Goal: Information Seeking & Learning: Learn about a topic

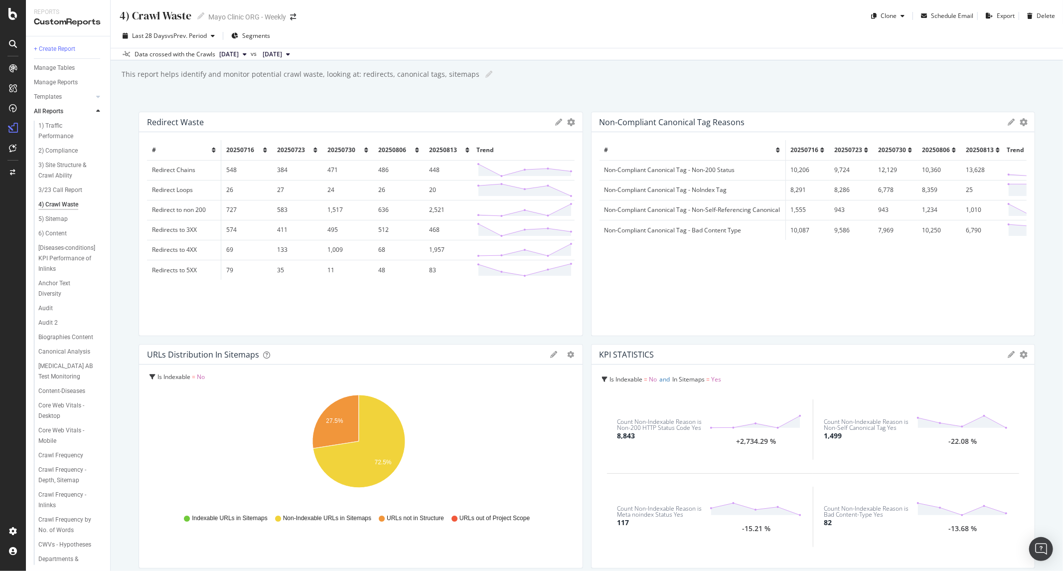
drag, startPoint x: 687, startPoint y: 48, endPoint x: 676, endPoint y: 51, distance: 10.9
click at [686, 48] on div "Data crossed with the Crawls 2025 Aug. 13th vs 2025 Jul. 16th" at bounding box center [587, 54] width 952 height 12
click at [285, 76] on div "This report helps identify and monitor potential crawl waste, looking at: redir…" at bounding box center [300, 74] width 359 height 10
click at [285, 76] on input "This report helps identify and monitor potential crawl waste, looking at: redir…" at bounding box center [294, 74] width 347 height 9
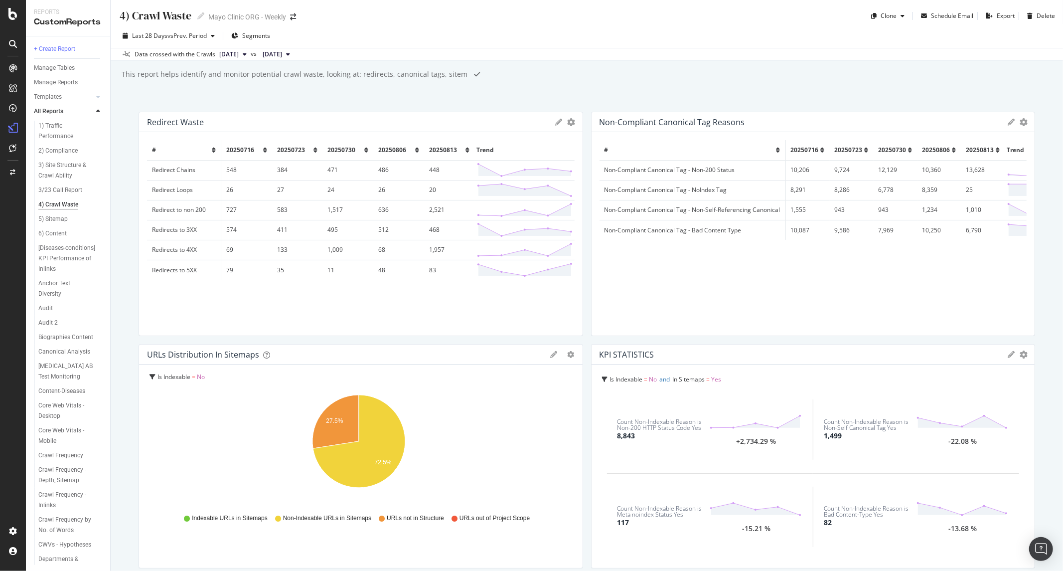
click at [285, 76] on input "This report helps identify and monitor potential crawl waste, looking at: redir…" at bounding box center [294, 74] width 347 height 9
click at [286, 84] on div "4) Crawl Waste 4) Crawl Waste Mayo Clinic ORG - Weekly Clone Schedule Email Exp…" at bounding box center [587, 285] width 952 height 571
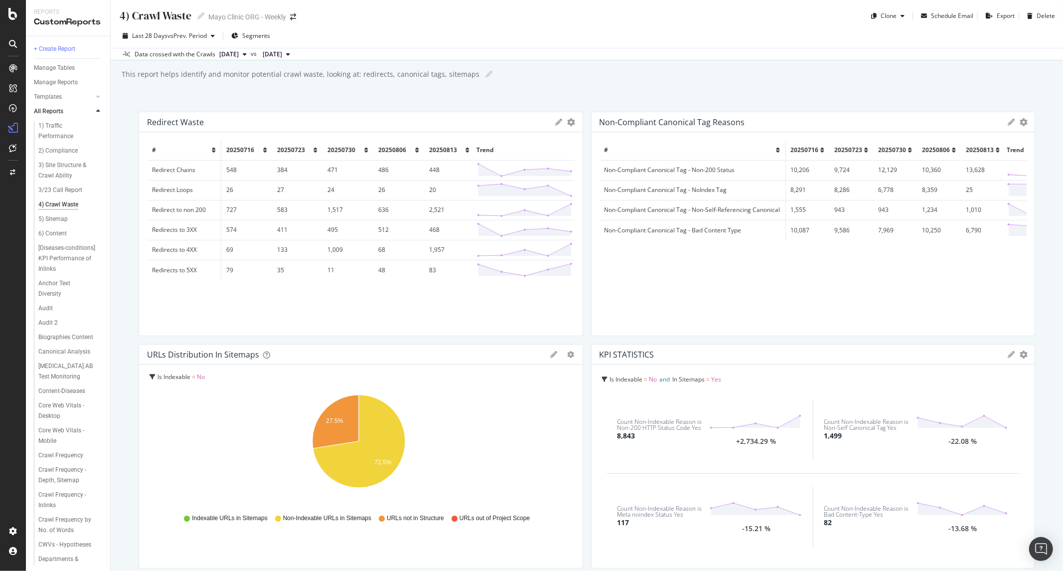
click at [435, 173] on td "448" at bounding box center [449, 170] width 51 height 20
click at [180, 22] on div "4) Crawl Waste" at bounding box center [155, 15] width 73 height 15
click at [173, 33] on span "vs Prev. Period" at bounding box center [186, 35] width 39 height 8
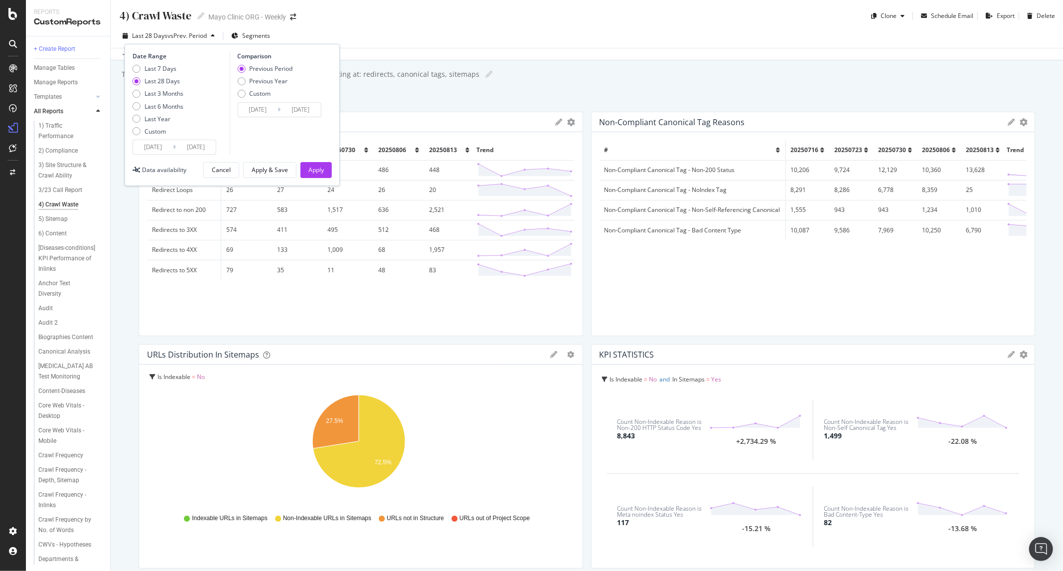
click at [306, 161] on div "Date Range Last 7 Days Last 28 Days Last 3 Months Last 6 Months Last Year Custo…" at bounding box center [232, 115] width 215 height 142
click at [311, 174] on div "Apply" at bounding box center [315, 169] width 15 height 15
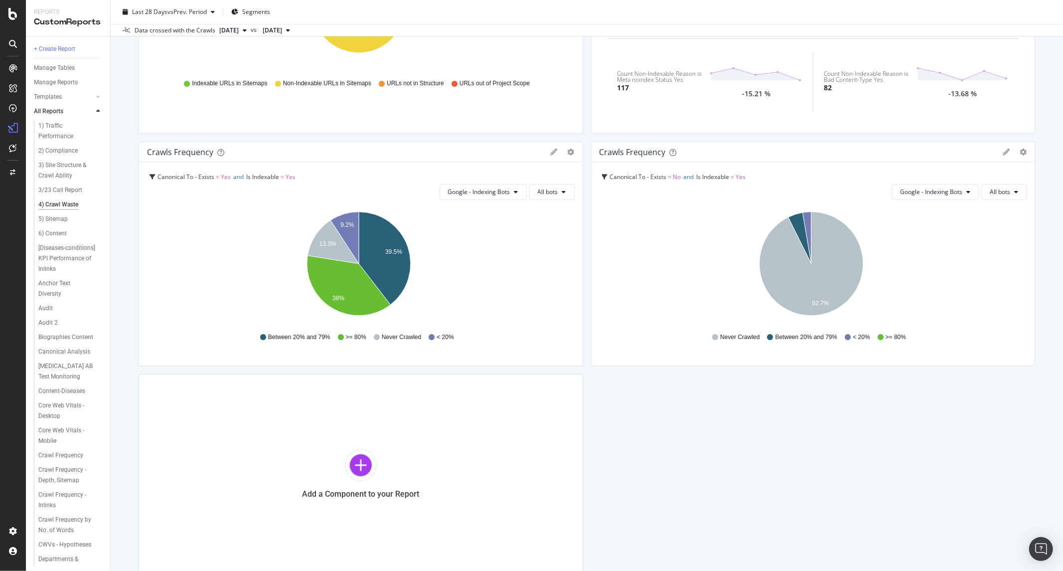
scroll to position [498, 0]
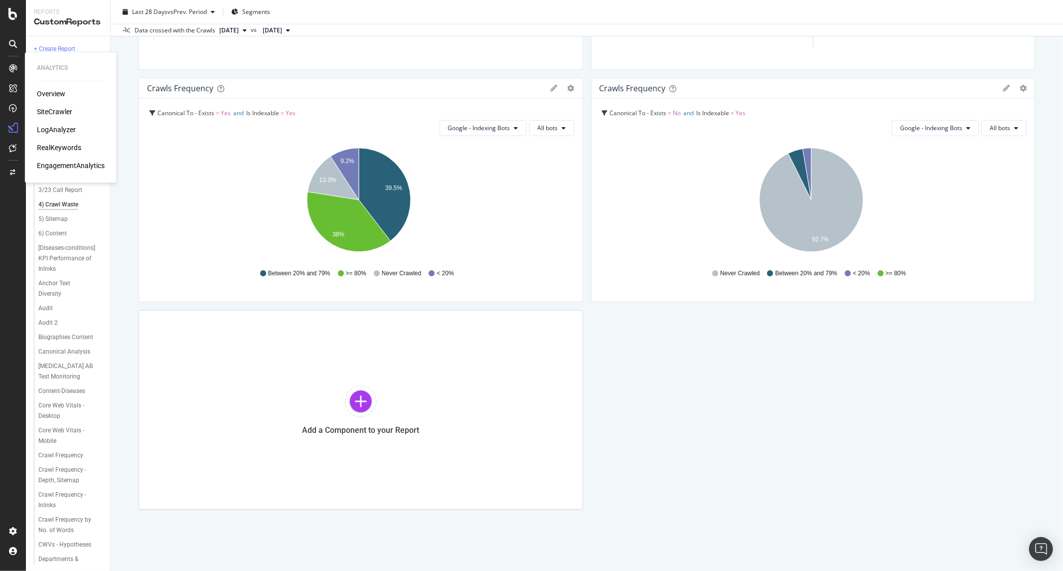
click at [63, 126] on div "LogAnalyzer" at bounding box center [56, 130] width 39 height 10
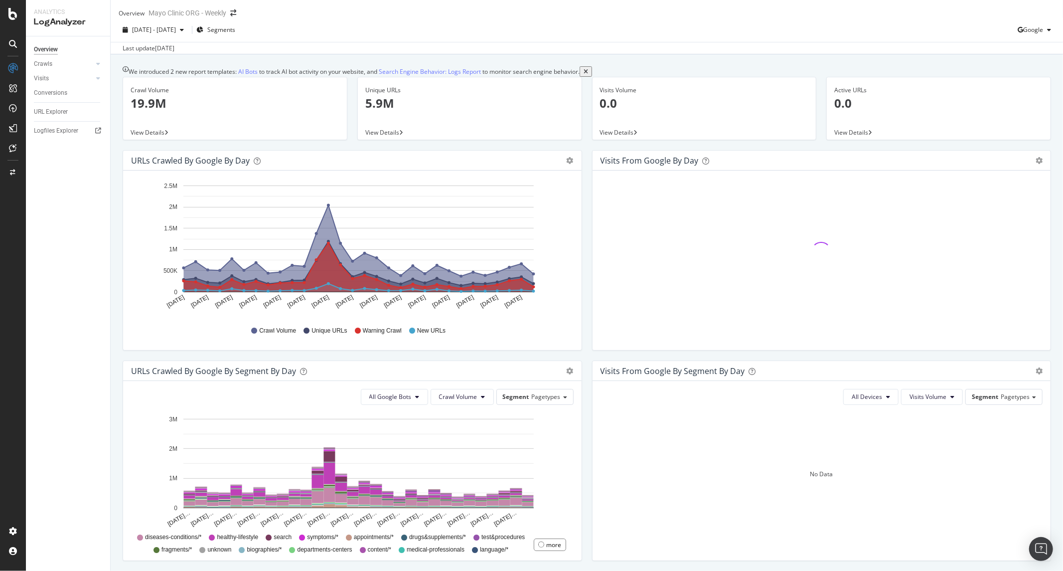
click at [286, 165] on div "URLs Crawled by Google by day" at bounding box center [341, 160] width 421 height 10
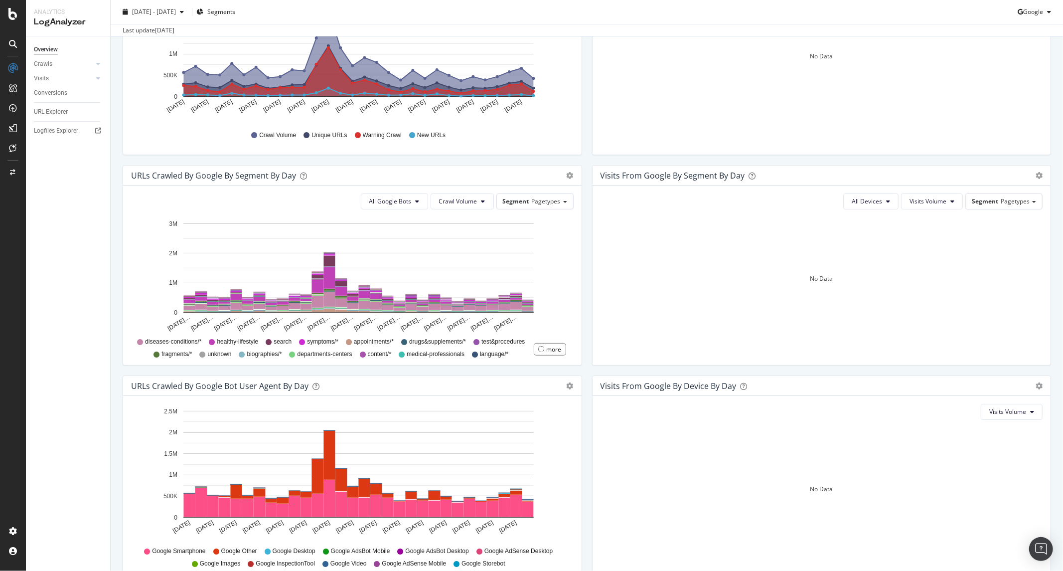
scroll to position [260, 0]
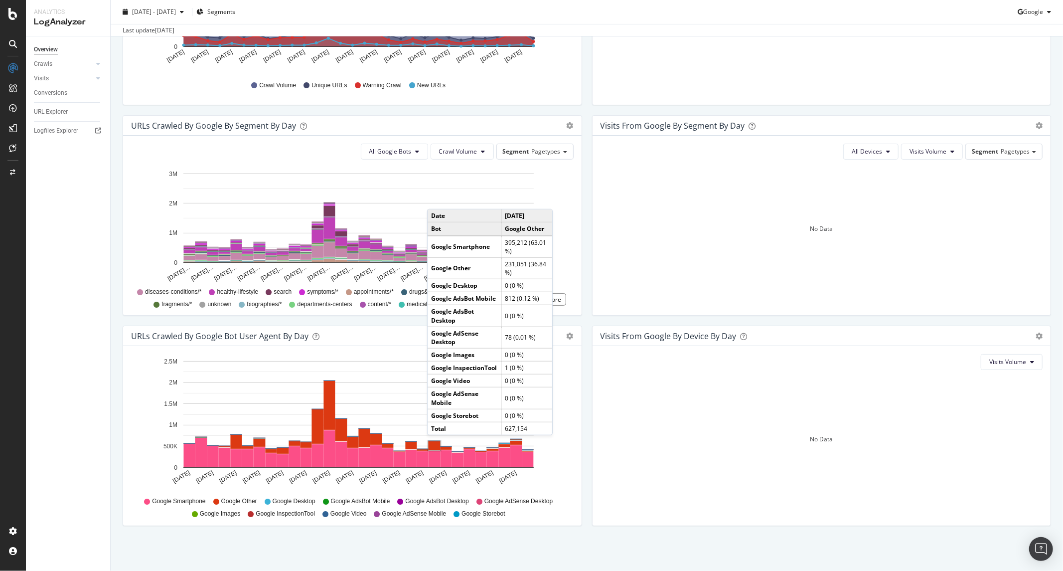
click at [437, 445] on rect "A chart." at bounding box center [435, 445] width 12 height 9
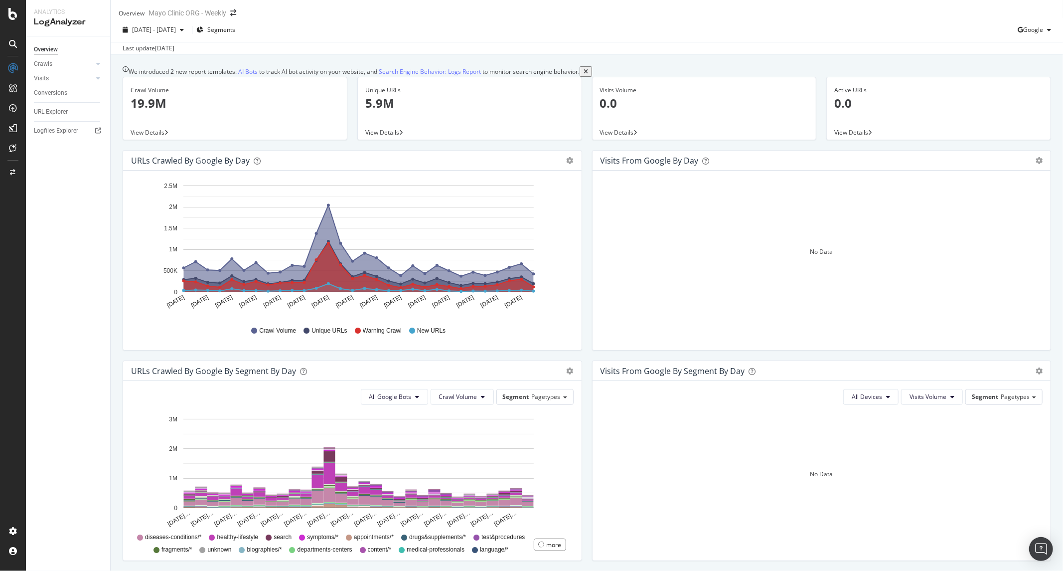
click at [376, 339] on div "Crawl Volume Unique URLs Warning Crawl New URLs" at bounding box center [352, 330] width 432 height 22
click at [57, 63] on link "Crawls" at bounding box center [63, 64] width 59 height 10
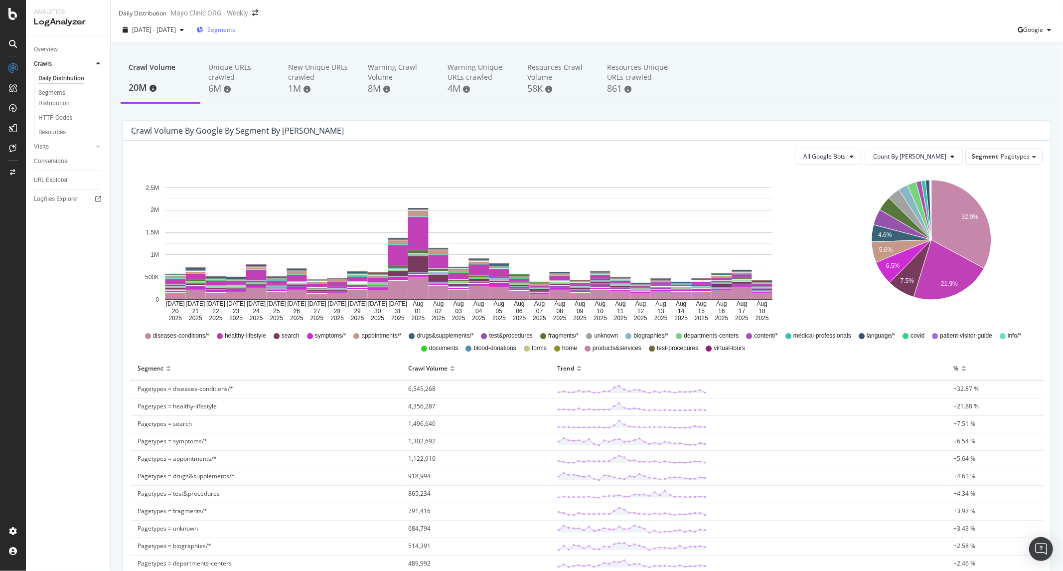
click at [235, 34] on span "Segments" at bounding box center [221, 29] width 28 height 8
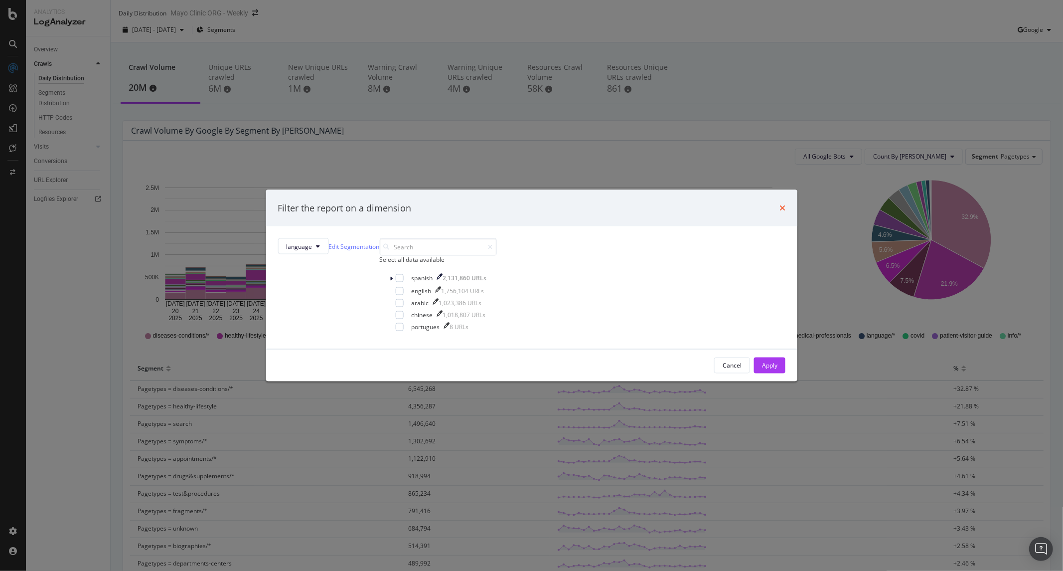
click at [779, 204] on icon "times" at bounding box center [782, 208] width 6 height 8
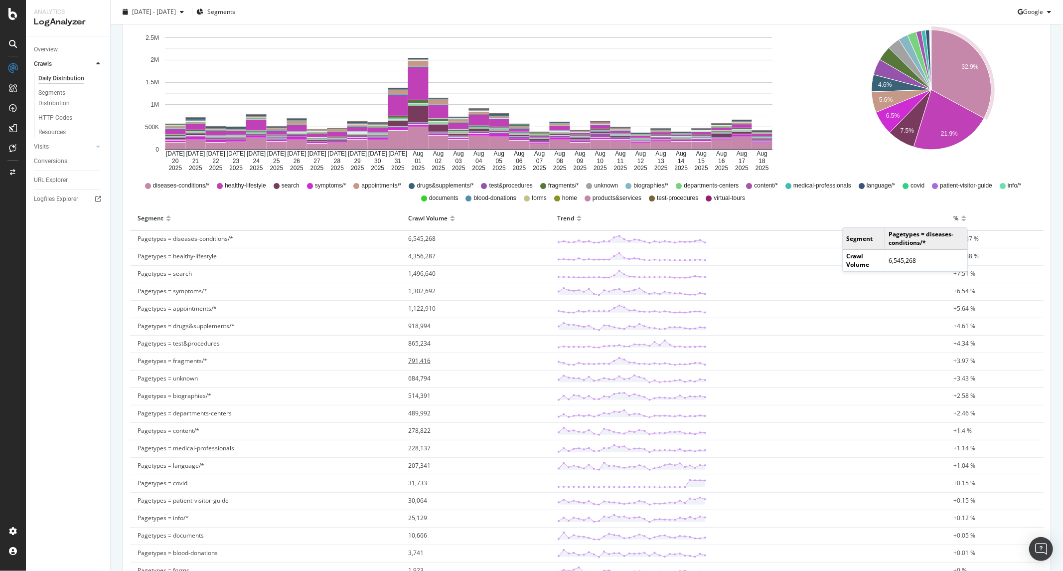
scroll to position [205, 0]
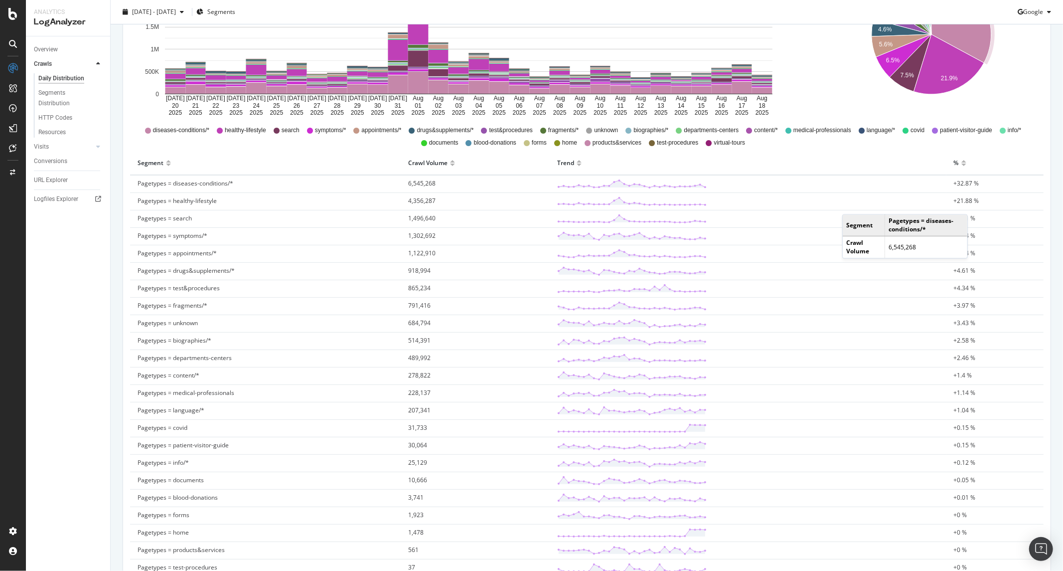
click at [173, 222] on span "Pagetypes = search" at bounding box center [165, 218] width 54 height 8
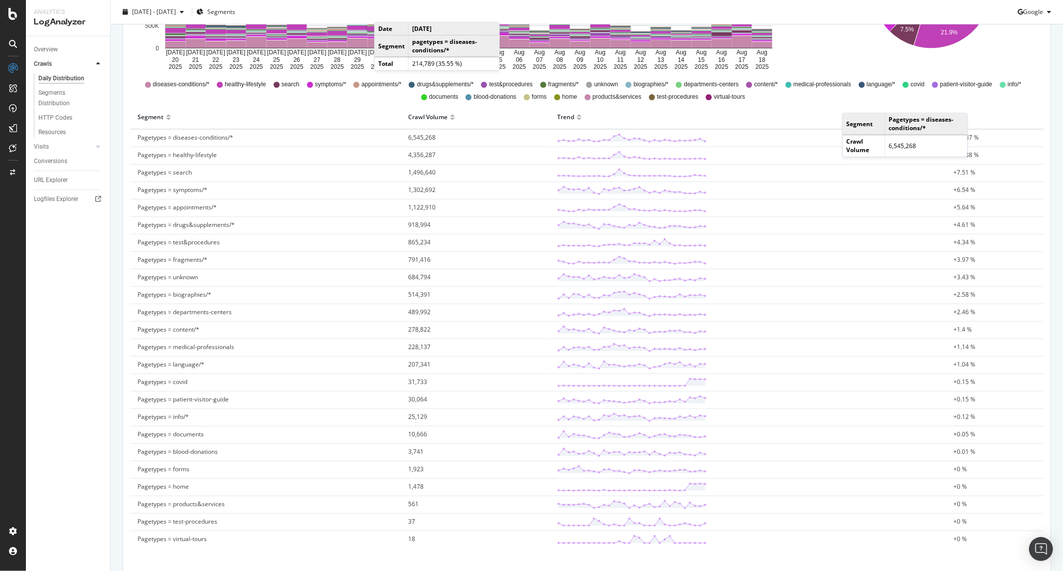
scroll to position [150, 0]
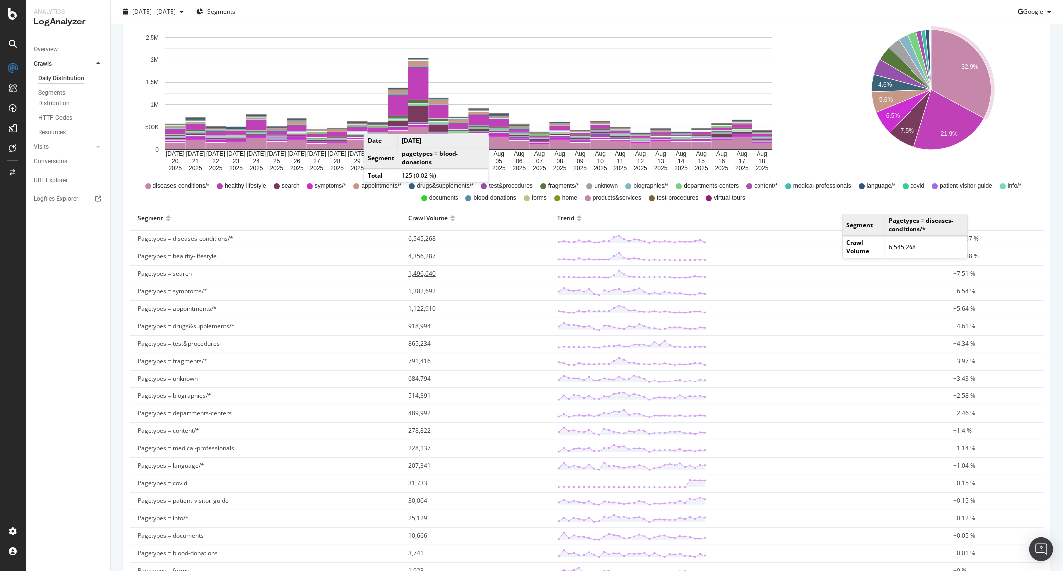
click at [408, 278] on span "1,496,640" at bounding box center [421, 273] width 27 height 8
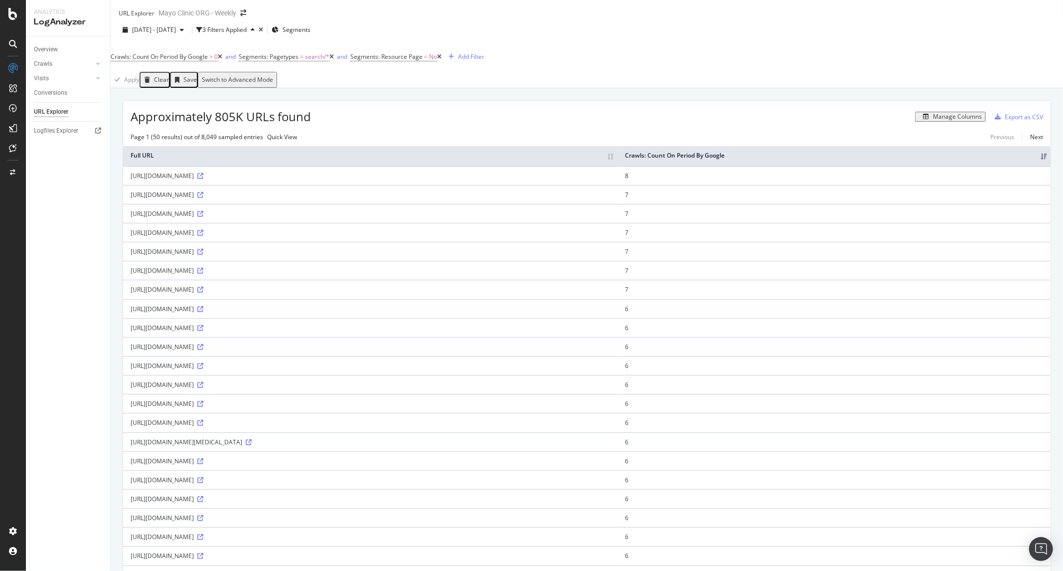
click at [285, 180] on div "https://www.mayoclinic.org/search/search-results?Q=breast%2Bcancer%2Btreatments…" at bounding box center [371, 175] width 480 height 8
click at [203, 179] on icon at bounding box center [200, 176] width 6 height 6
drag, startPoint x: 867, startPoint y: 200, endPoint x: 878, endPoint y: 190, distance: 14.8
click at [610, 180] on div "https://www.mayoclinic.org/search/search-results?Q=breast%2Bcancer%2Btreatments…" at bounding box center [371, 175] width 480 height 8
click at [937, 119] on button "Manage Columns" at bounding box center [950, 117] width 71 height 10
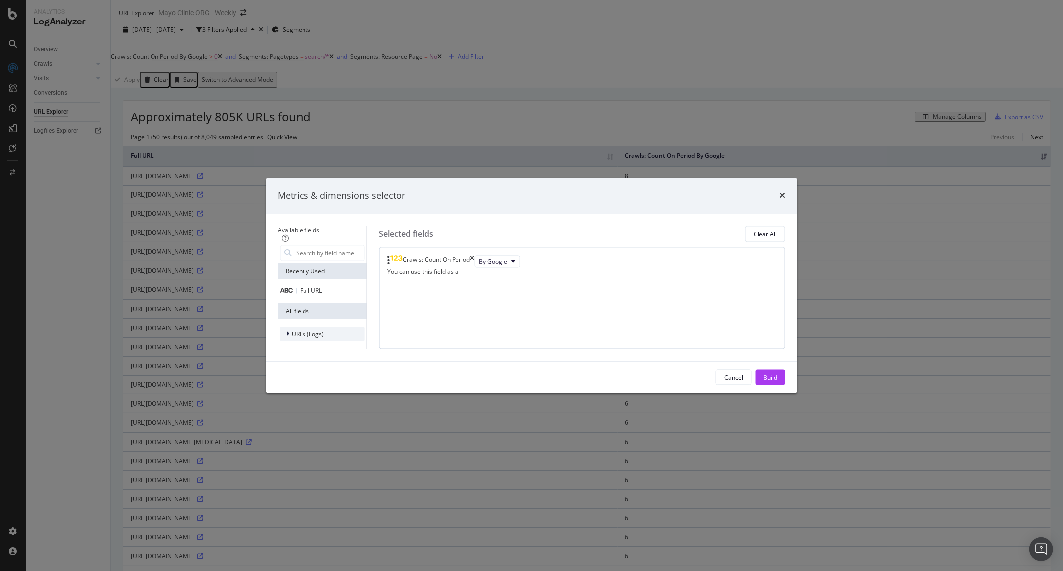
click at [364, 327] on div "URLs (Logs)" at bounding box center [322, 334] width 85 height 14
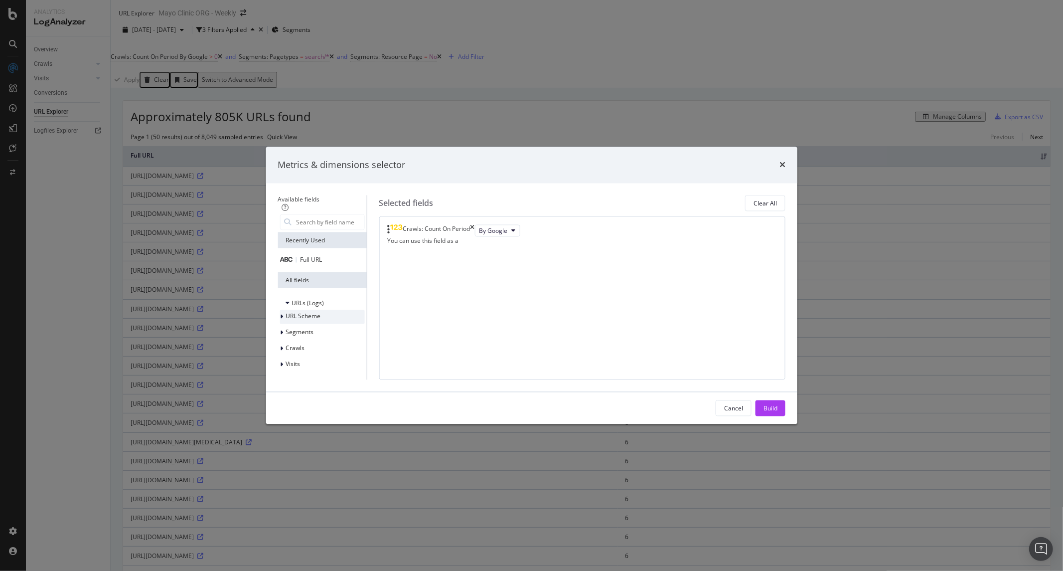
click at [320, 312] on span "URL Scheme" at bounding box center [303, 316] width 35 height 8
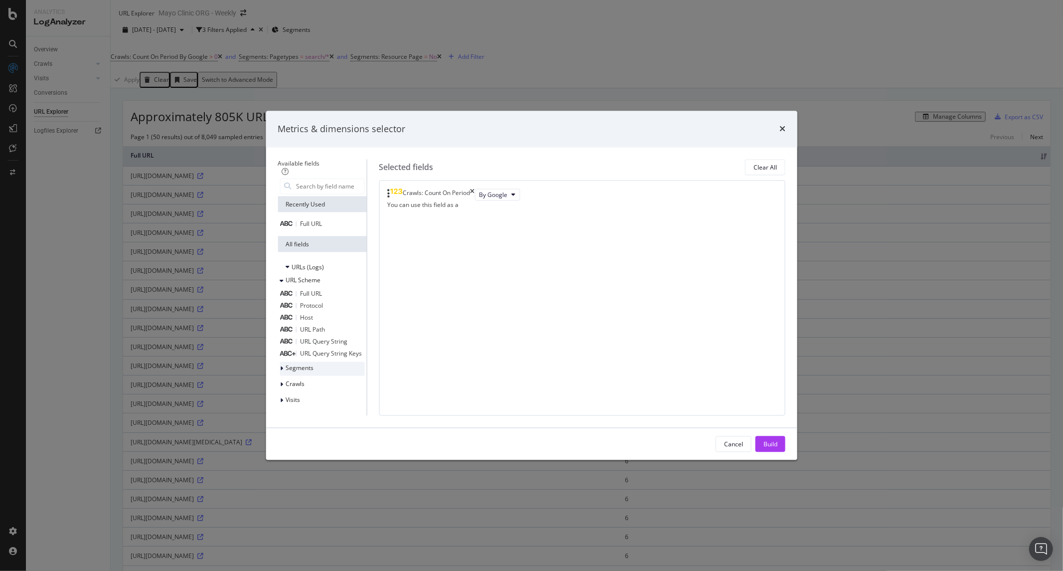
click at [364, 362] on div "Segments" at bounding box center [322, 369] width 85 height 14
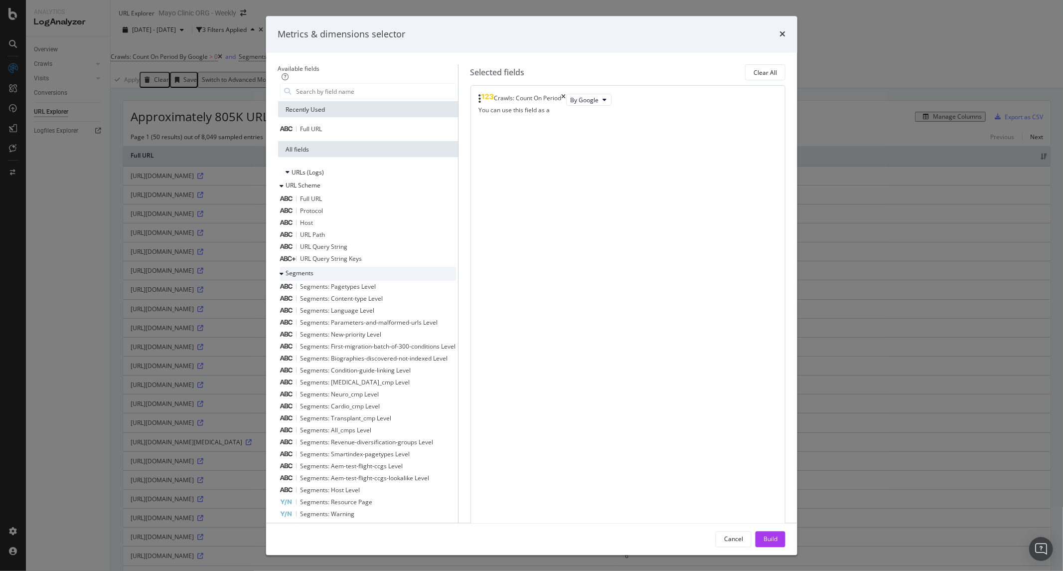
click at [313, 278] on span "Segments" at bounding box center [300, 273] width 28 height 8
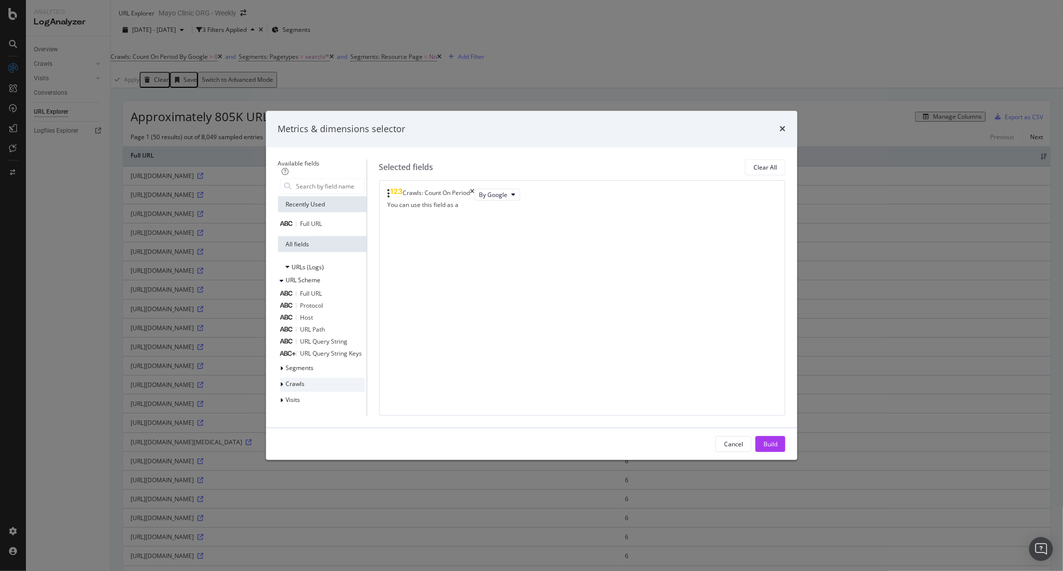
click at [304, 380] on span "Crawls" at bounding box center [295, 384] width 19 height 8
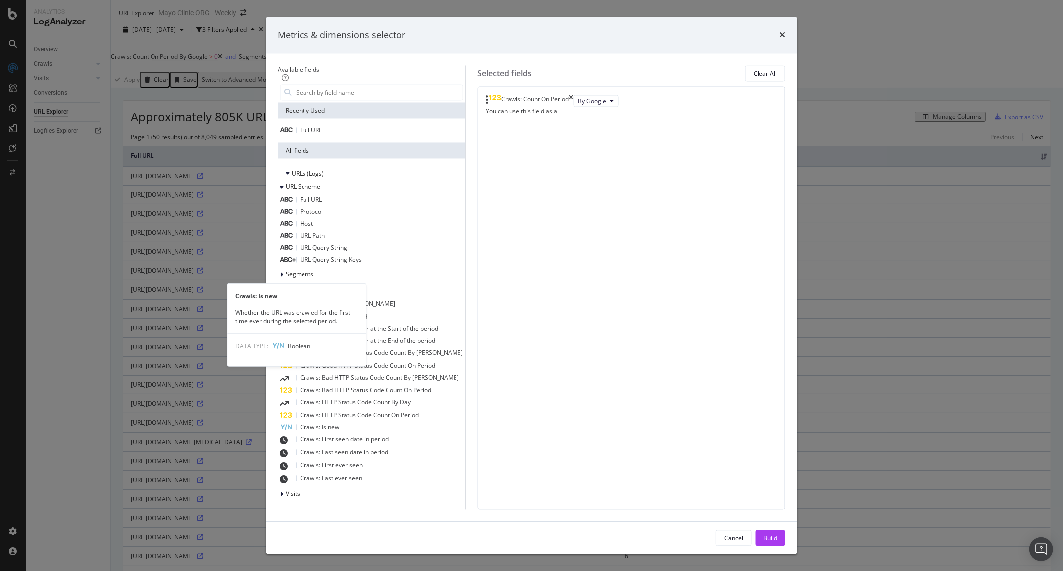
scroll to position [142, 0]
click at [389, 435] on span "Crawls: First seen date in period" at bounding box center [344, 439] width 89 height 8
click at [388, 448] on span "Crawls: Last seen date in period" at bounding box center [344, 452] width 88 height 8
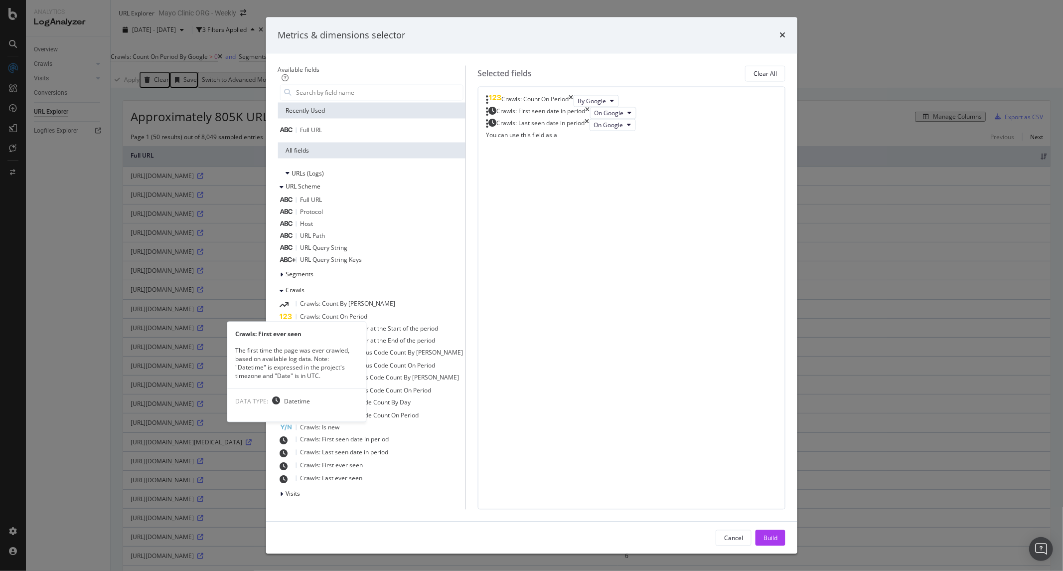
click at [422, 459] on div "Crawls: First ever seen" at bounding box center [371, 465] width 183 height 13
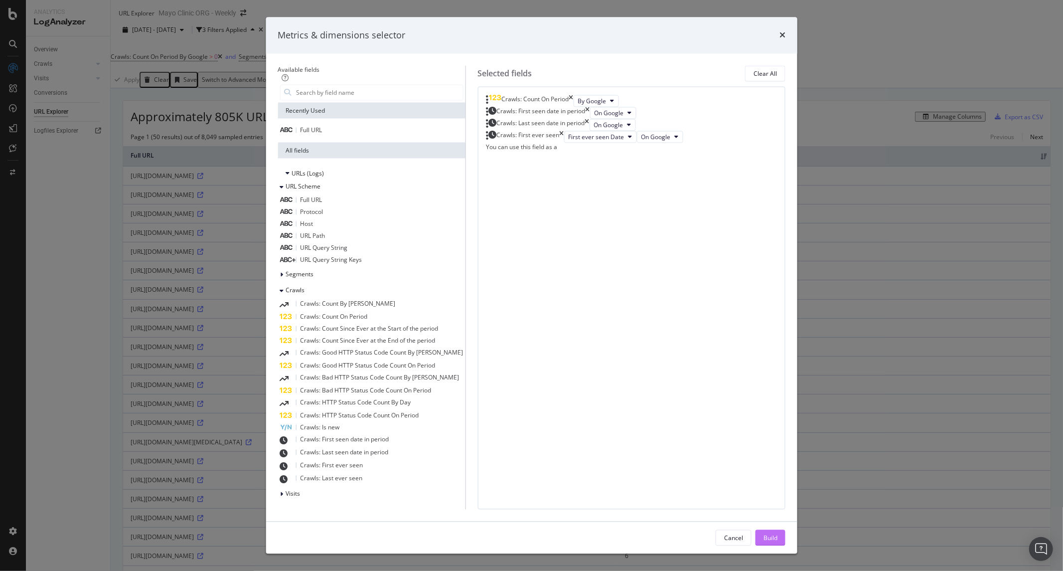
click at [763, 533] on div "Build" at bounding box center [770, 537] width 14 height 8
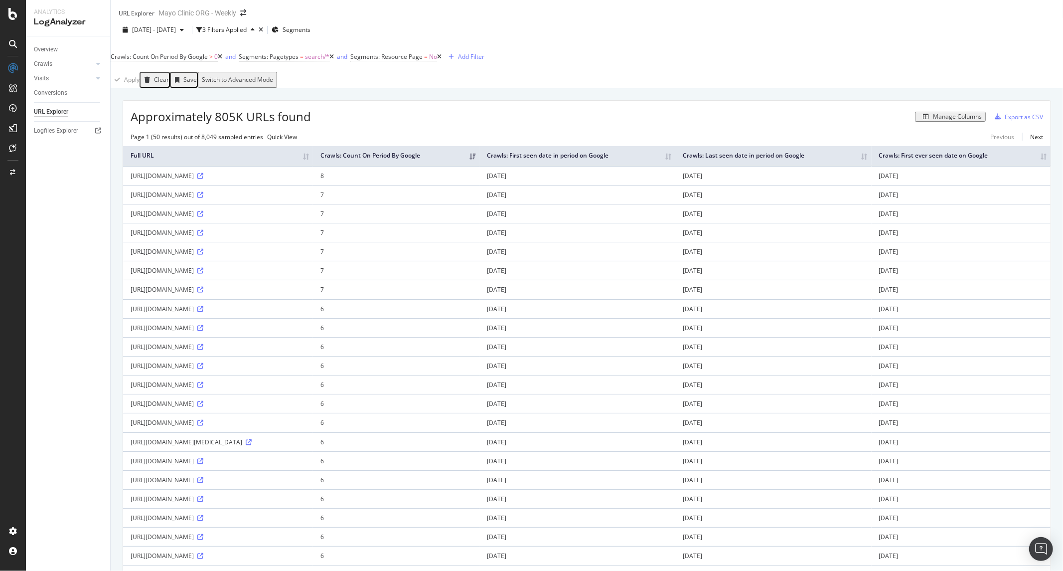
drag, startPoint x: 535, startPoint y: 206, endPoint x: 131, endPoint y: 200, distance: 404.1
click at [131, 180] on div "https://www.mayoclinic.org/search/search-results?Q=breast%2Bcancer%2Btreatments…" at bounding box center [218, 175] width 175 height 8
click at [225, 180] on div "https://www.mayoclinic.org/search/search-results?Q=breast%2Bcancer%2Btreatments…" at bounding box center [218, 175] width 175 height 8
click at [235, 204] on td "https://www.mayoclinic.org/es/search/search-results?Q=breast%2Bcancer%2Btreatme…" at bounding box center [218, 194] width 190 height 19
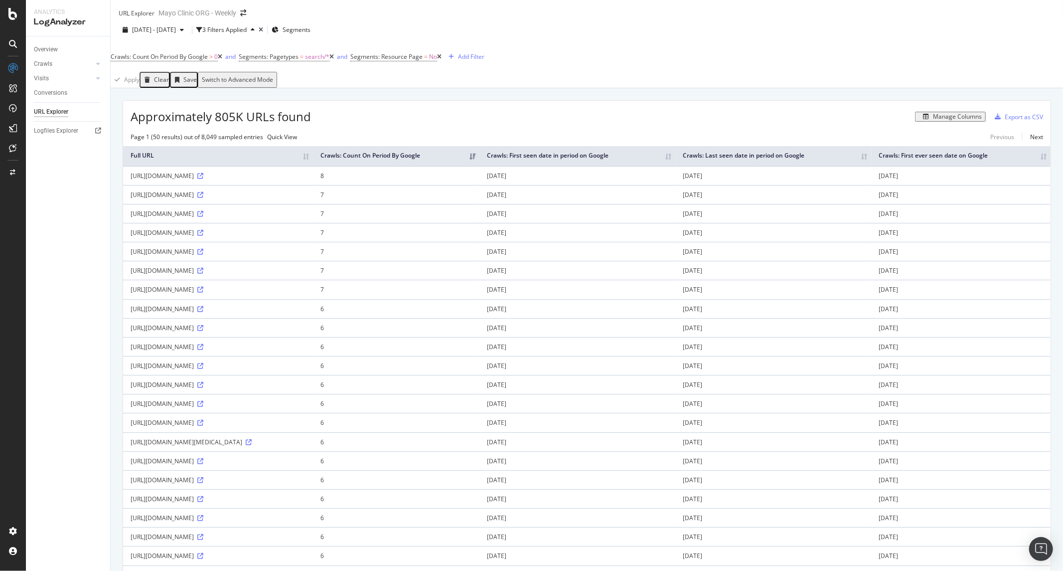
click at [235, 199] on div "https://www.mayoclinic.org/es/search/search-results?Q=breast%2Bcancer%2Btreatme…" at bounding box center [218, 194] width 175 height 8
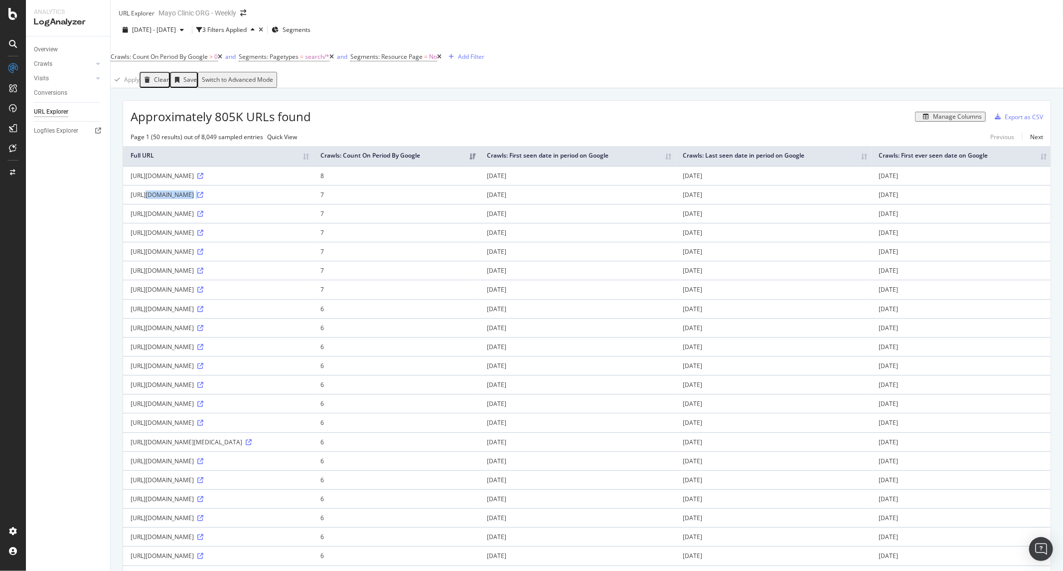
click at [334, 60] on icon at bounding box center [331, 57] width 4 height 6
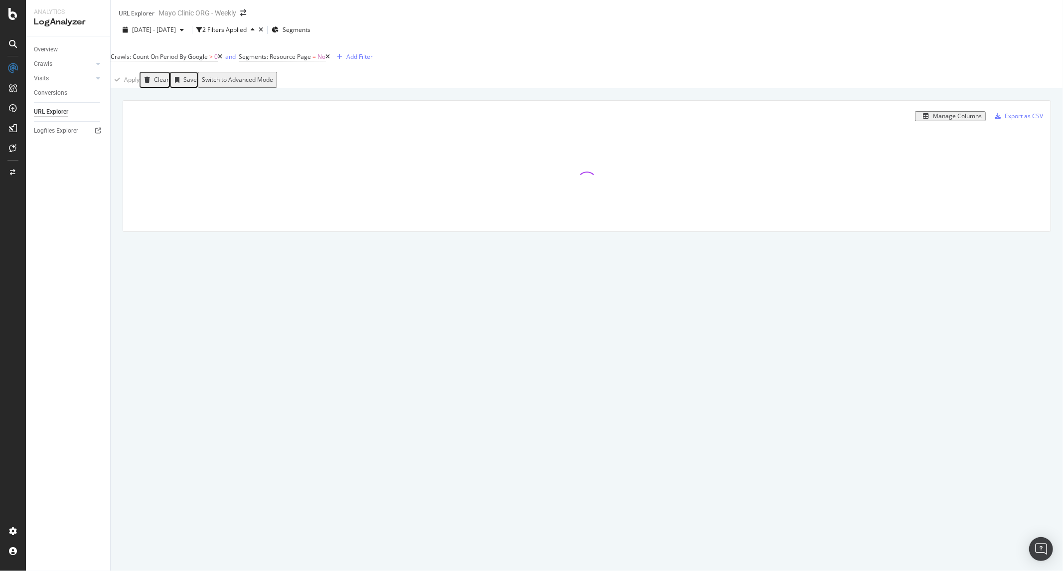
click at [330, 60] on icon at bounding box center [327, 57] width 4 height 6
click at [265, 61] on div "Add Filter" at bounding box center [252, 56] width 26 height 8
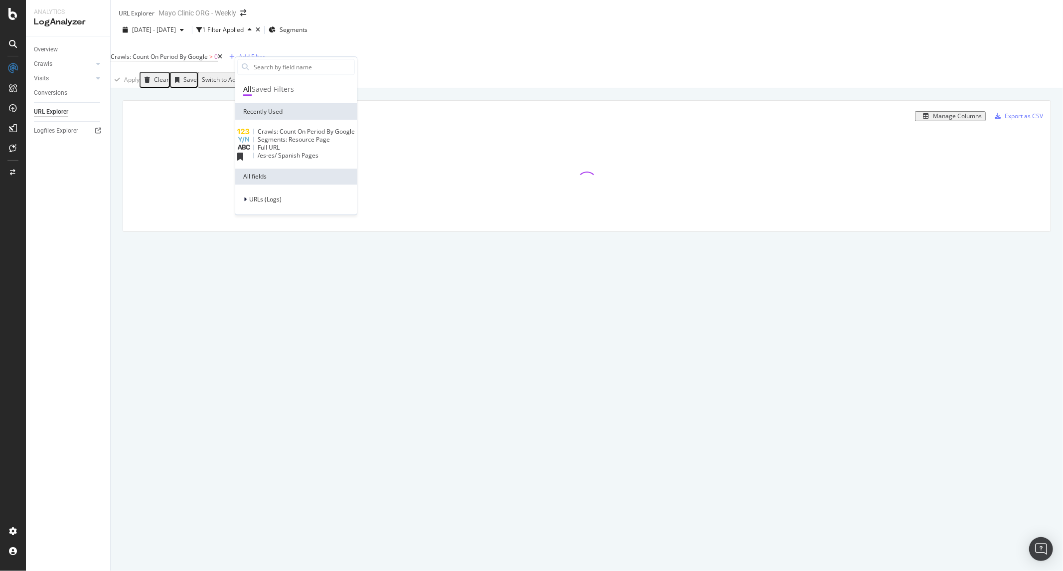
click at [304, 151] on div "Full URL" at bounding box center [296, 148] width 118 height 8
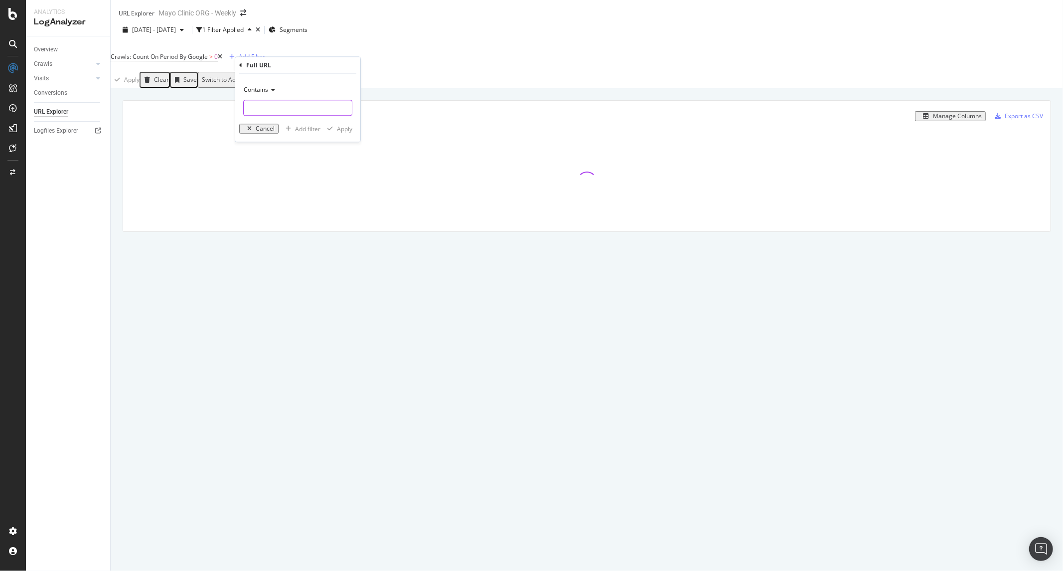
click at [307, 114] on input "text" at bounding box center [298, 108] width 108 height 16
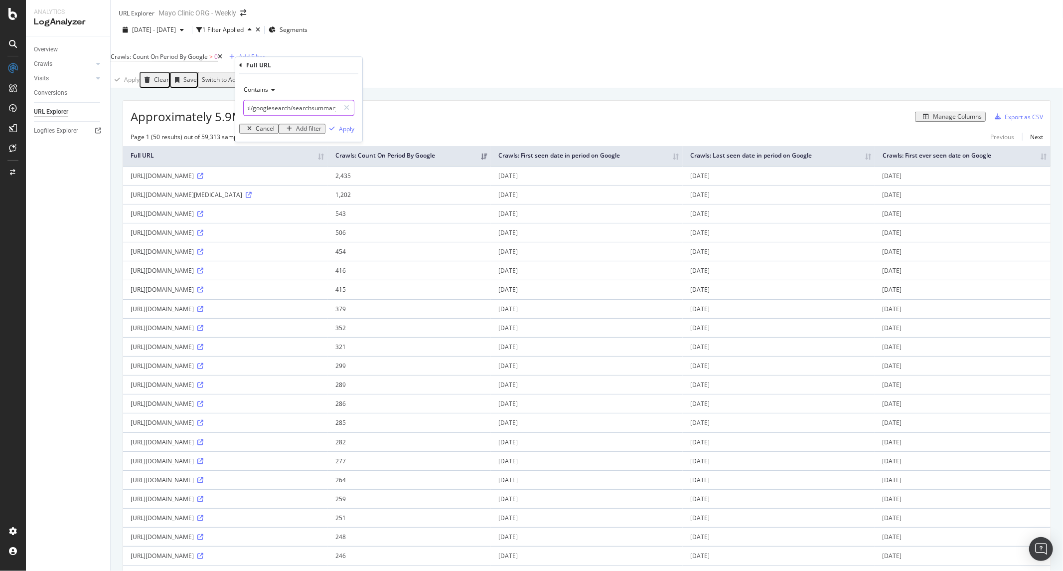
scroll to position [0, 10]
type input "/api/googlesearch/searchsummary"
drag, startPoint x: 324, startPoint y: 127, endPoint x: 339, endPoint y: 128, distance: 15.0
click at [339, 128] on div "Apply" at bounding box center [339, 128] width 29 height 9
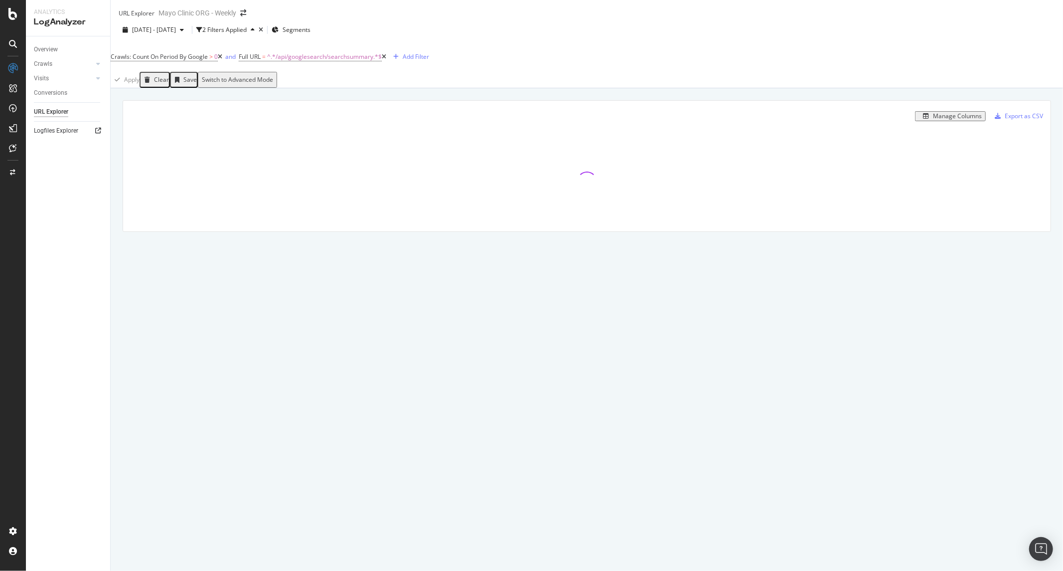
click at [97, 133] on icon at bounding box center [98, 131] width 6 height 6
click at [735, 82] on div "Apply Clear Save Switch to Advanced Mode" at bounding box center [587, 80] width 952 height 16
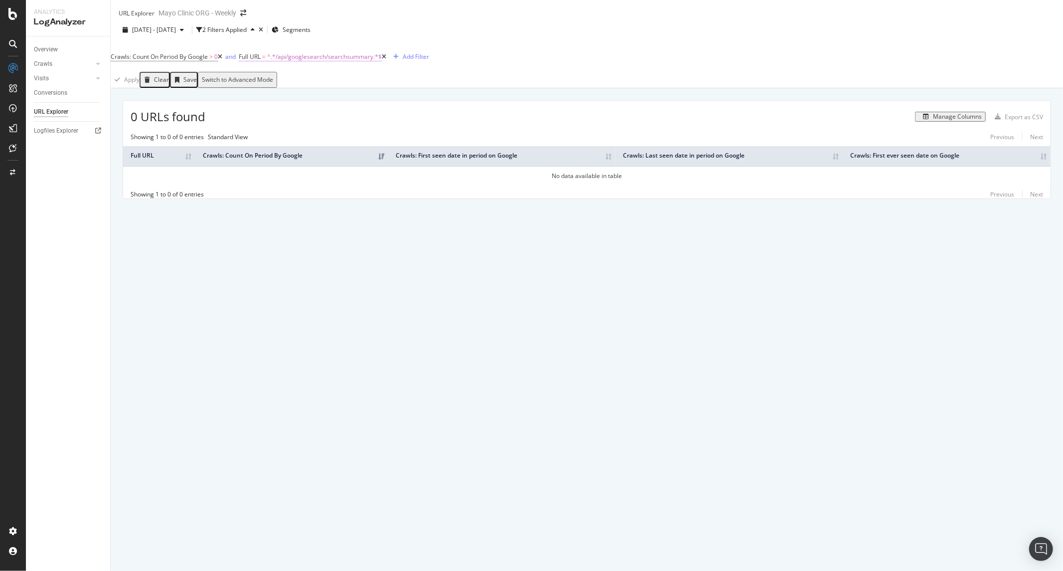
click at [320, 61] on span "^.*/api/googlesearch/searchsummary.*$" at bounding box center [324, 56] width 115 height 8
click at [222, 60] on icon at bounding box center [220, 57] width 4 height 6
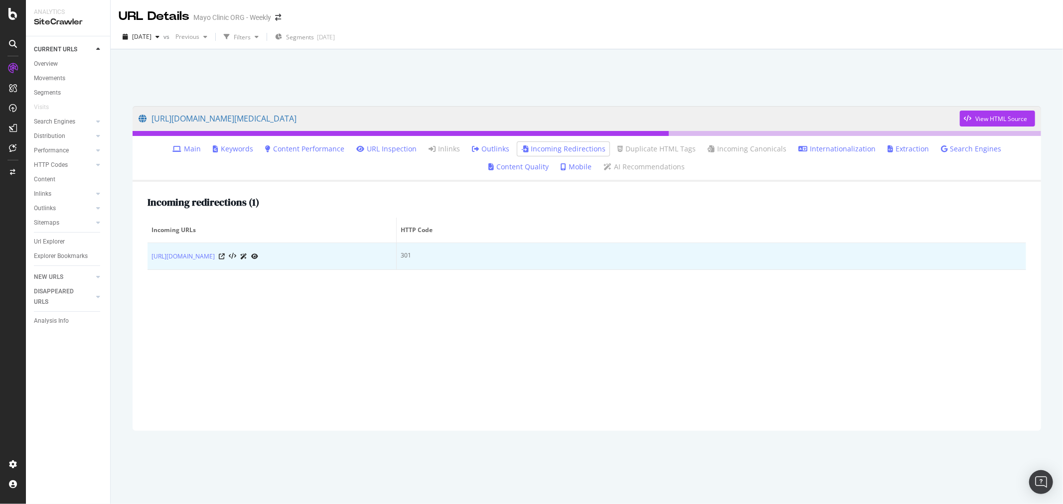
click at [258, 256] on icon at bounding box center [254, 257] width 7 height 6
click at [258, 257] on icon at bounding box center [254, 257] width 7 height 6
drag, startPoint x: 283, startPoint y: 260, endPoint x: 147, endPoint y: 260, distance: 136.0
click at [147, 260] on td "https://www.mayoclinic.org/crtec-opportunities" at bounding box center [271, 256] width 249 height 27
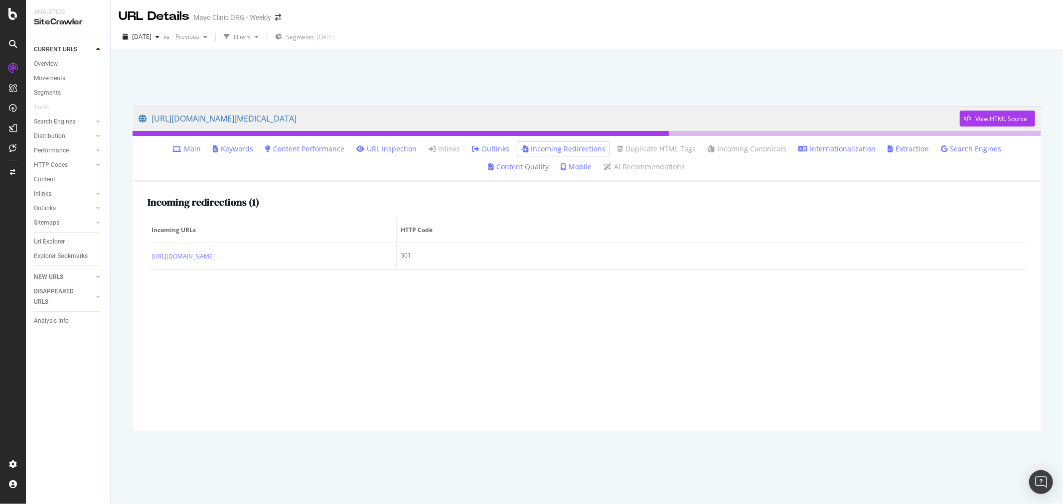
copy link "https://www.mayoclinic.org/crtec-opportunities"
drag, startPoint x: 394, startPoint y: 207, endPoint x: 415, endPoint y: 161, distance: 49.7
click at [394, 207] on div "Incoming redirections ( 1 )" at bounding box center [586, 202] width 878 height 11
click at [362, 188] on div "Incoming redirections ( 1 ) Incoming URLs HTTP Code https://www.mayoclinic.org/…" at bounding box center [587, 306] width 908 height 249
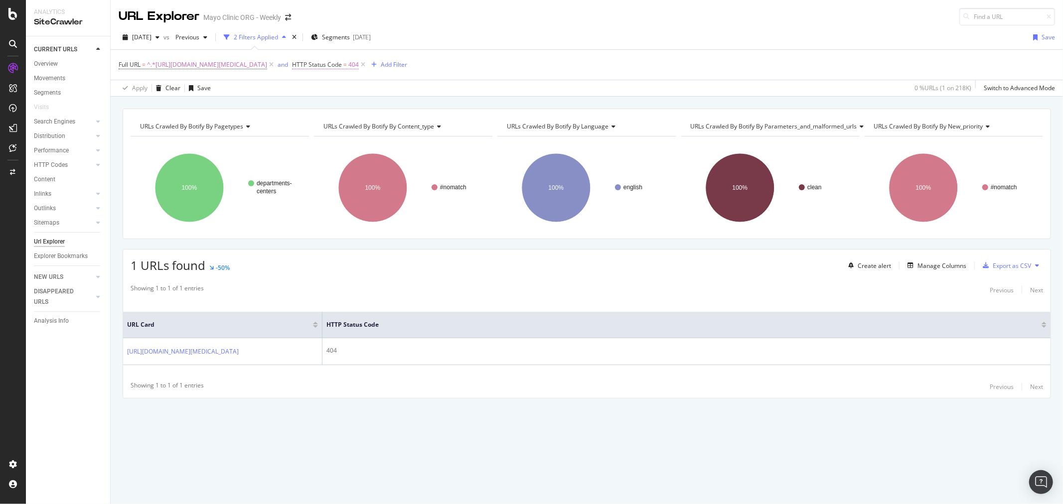
click at [359, 64] on span "HTTP Status Code = 404" at bounding box center [325, 64] width 67 height 9
click at [445, 121] on input "404" at bounding box center [463, 123] width 110 height 16
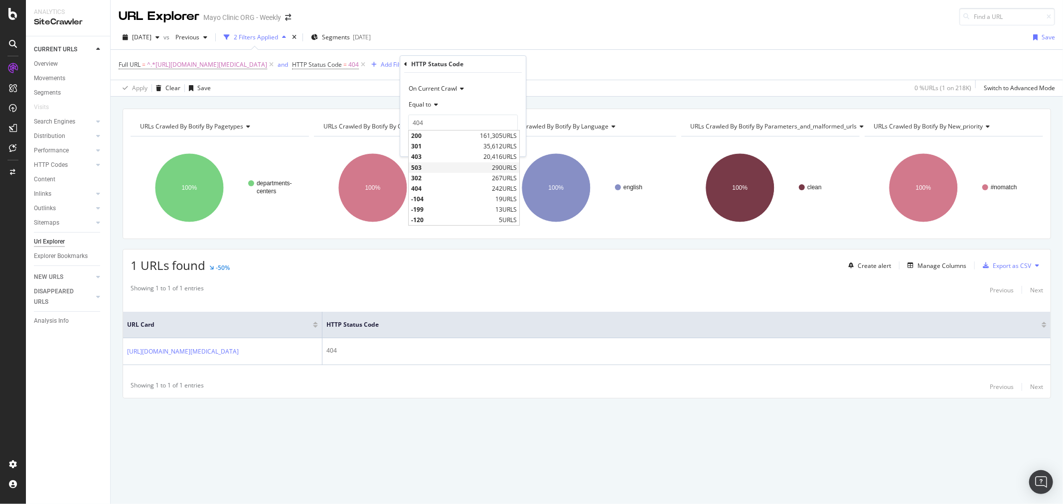
click at [440, 170] on span "503" at bounding box center [450, 167] width 78 height 8
type input "503"
click at [511, 144] on div "Apply" at bounding box center [509, 144] width 15 height 8
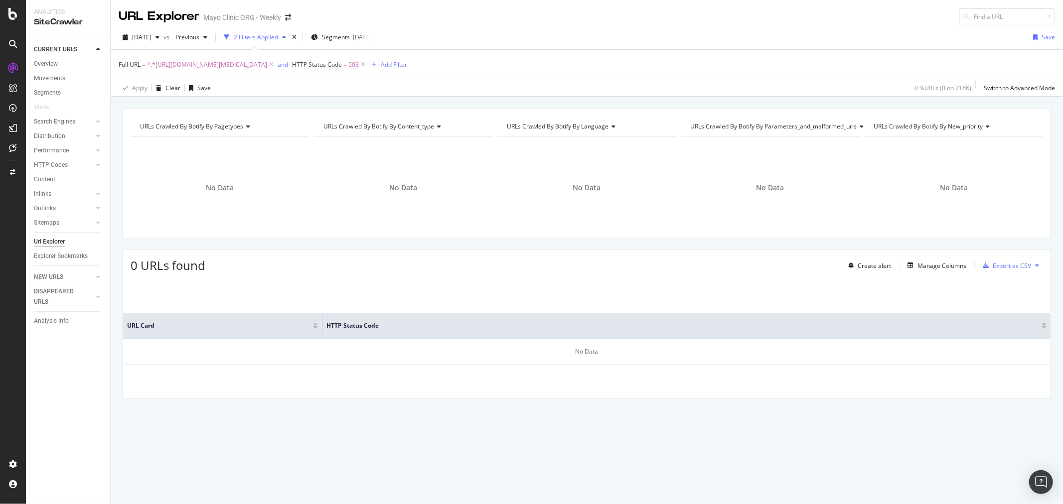
drag, startPoint x: 471, startPoint y: 63, endPoint x: 464, endPoint y: 67, distance: 8.5
click at [367, 63] on icon at bounding box center [363, 65] width 8 height 10
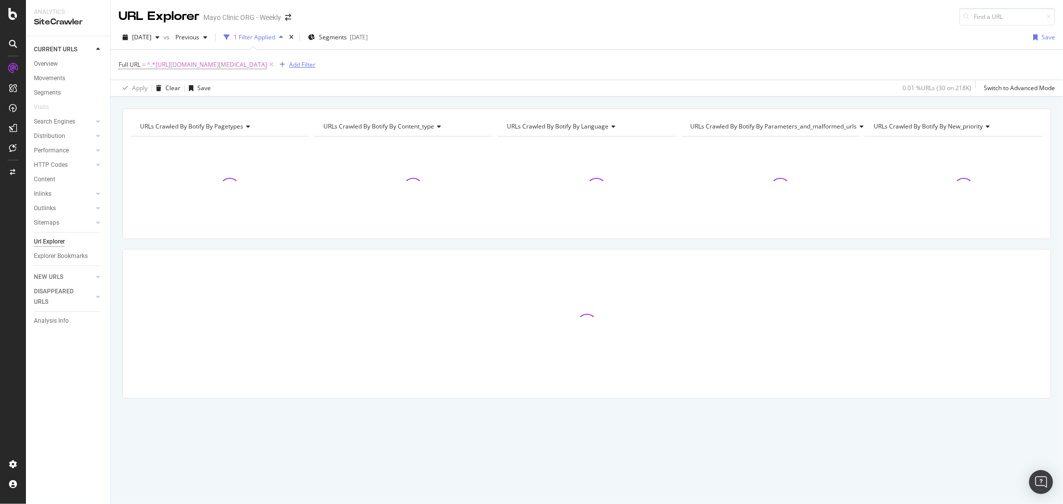
click at [315, 62] on div "Add Filter" at bounding box center [302, 64] width 26 height 8
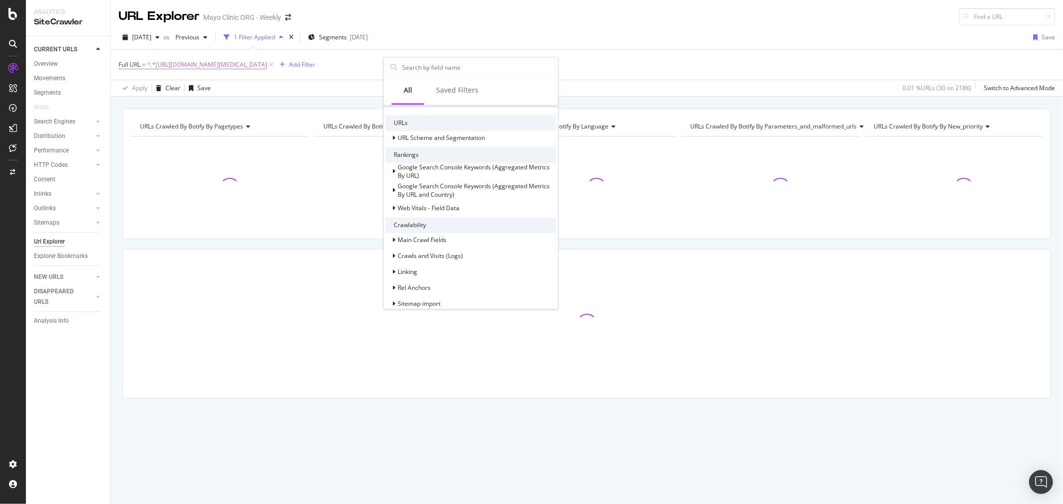
scroll to position [55, 0]
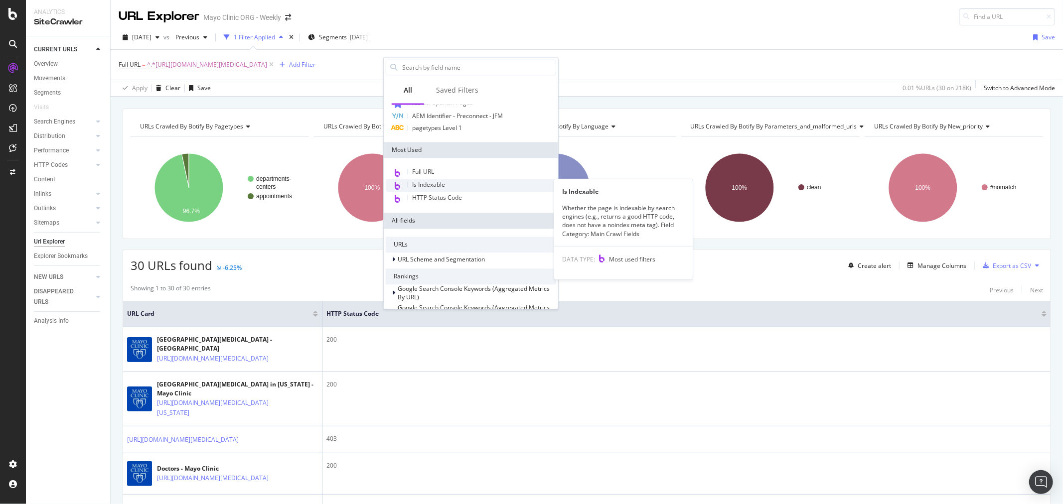
click at [460, 182] on div "Is Indexable" at bounding box center [471, 185] width 170 height 13
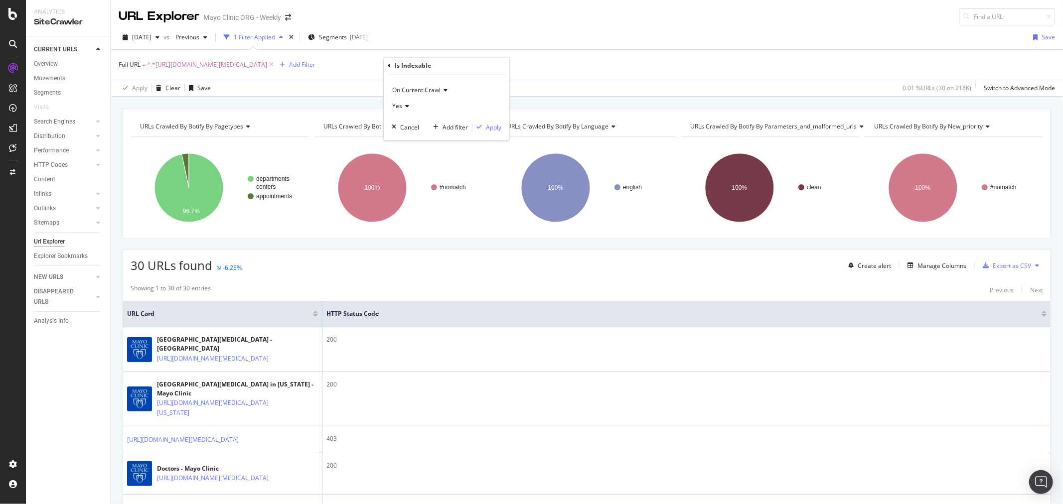
click at [398, 106] on span "Yes" at bounding box center [397, 106] width 10 height 8
click at [406, 137] on div "No" at bounding box center [447, 140] width 107 height 13
click at [497, 127] on div "Apply" at bounding box center [493, 127] width 15 height 8
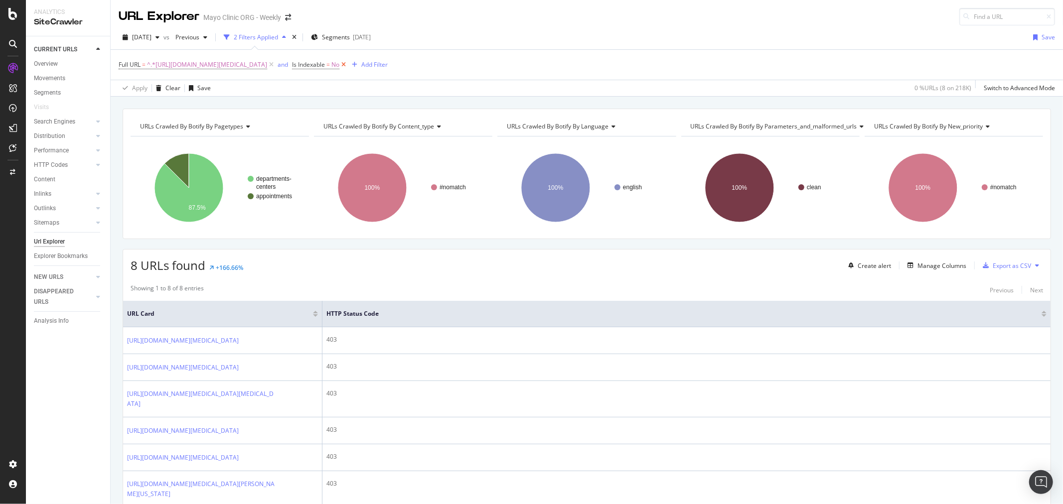
click at [348, 68] on icon at bounding box center [343, 65] width 8 height 10
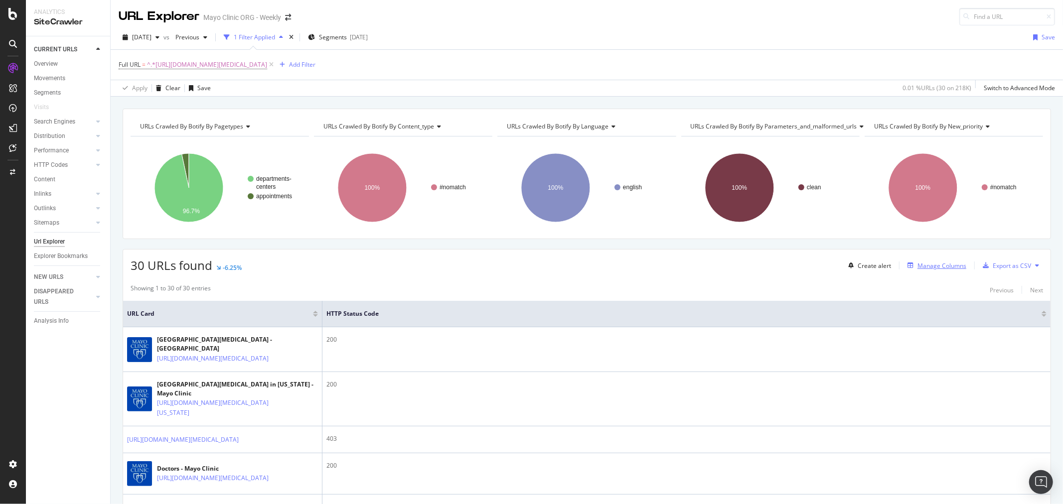
click at [936, 263] on div "Manage Columns" at bounding box center [941, 266] width 49 height 8
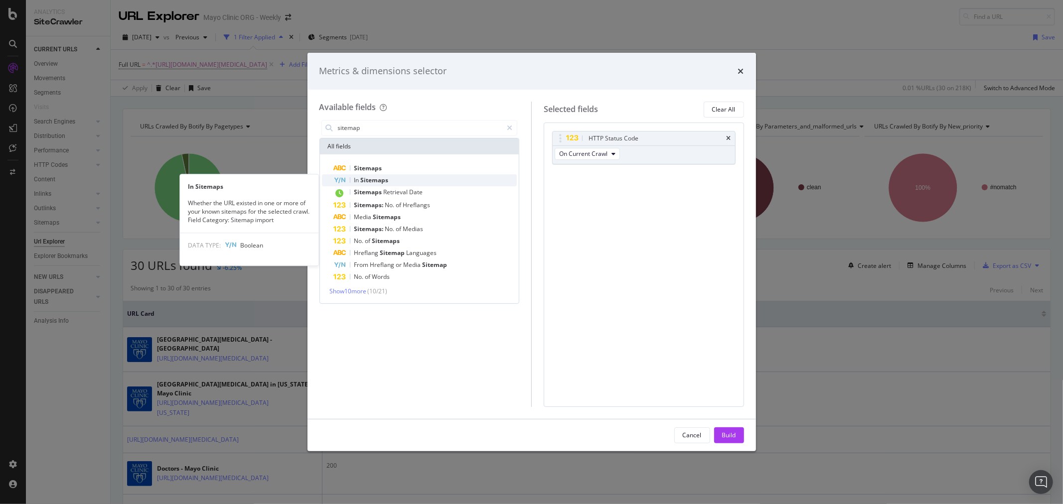
type input "sitemap"
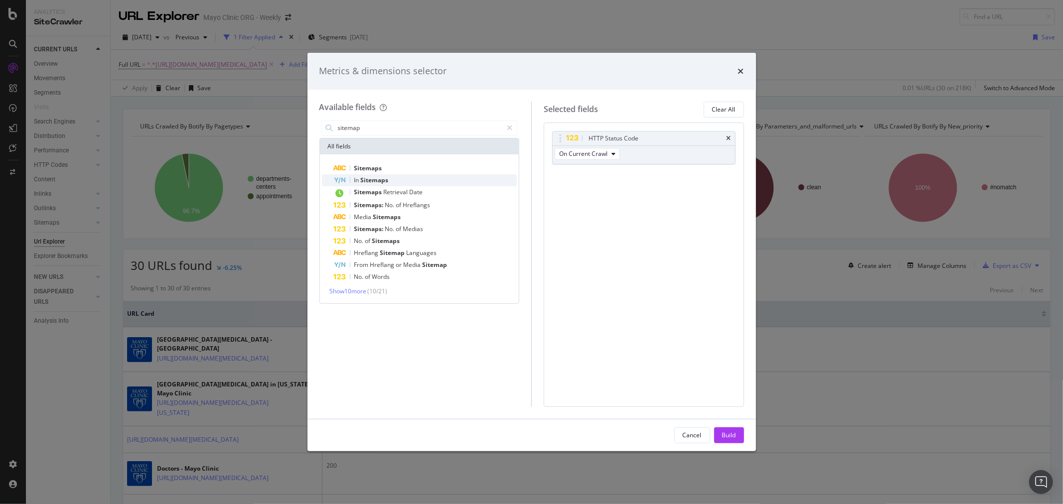
click at [409, 177] on div "In Sitemaps" at bounding box center [425, 180] width 183 height 12
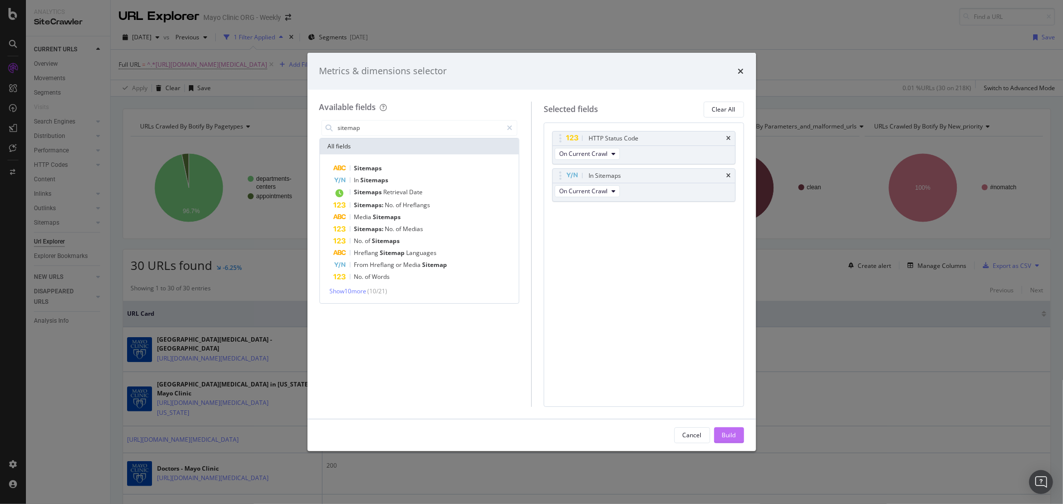
click at [735, 436] on div "Build" at bounding box center [729, 435] width 14 height 8
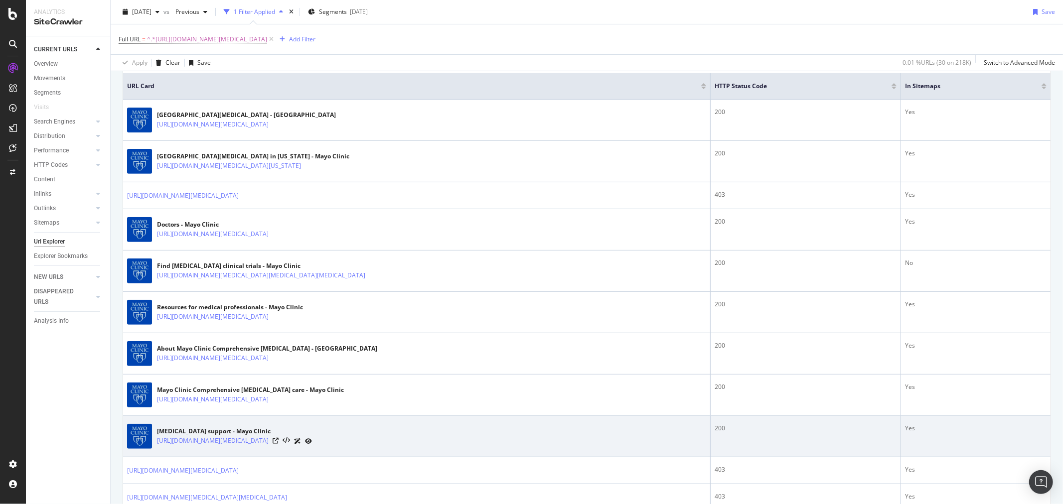
scroll to position [227, 0]
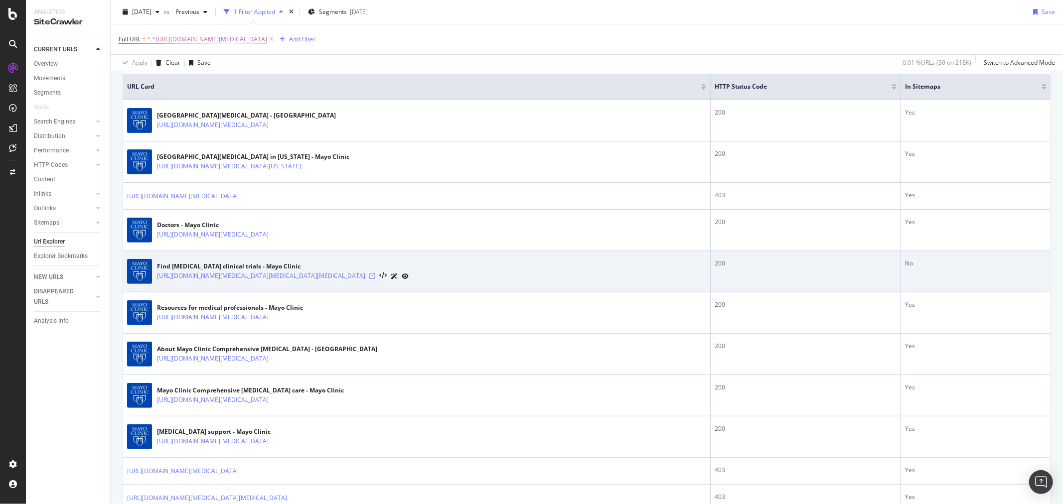
click at [375, 278] on icon at bounding box center [372, 276] width 6 height 6
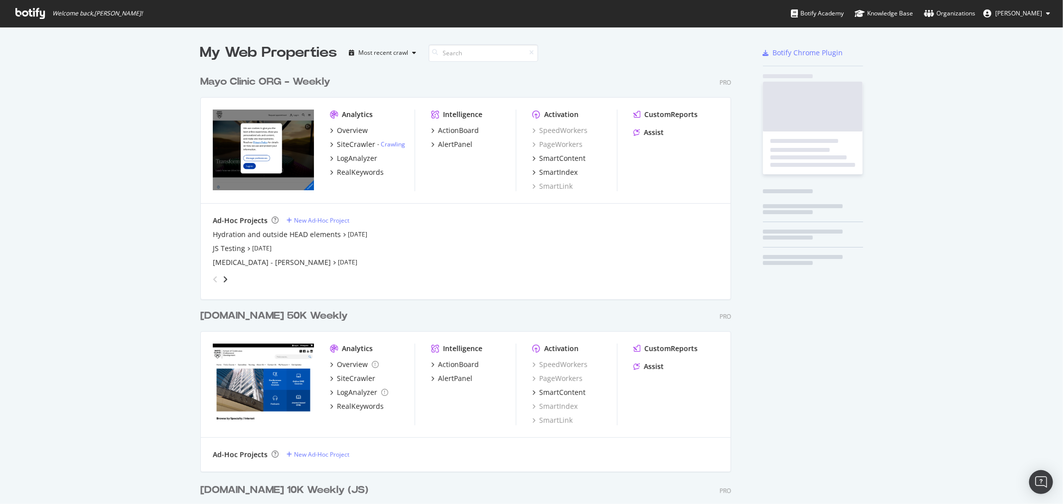
scroll to position [1416, 530]
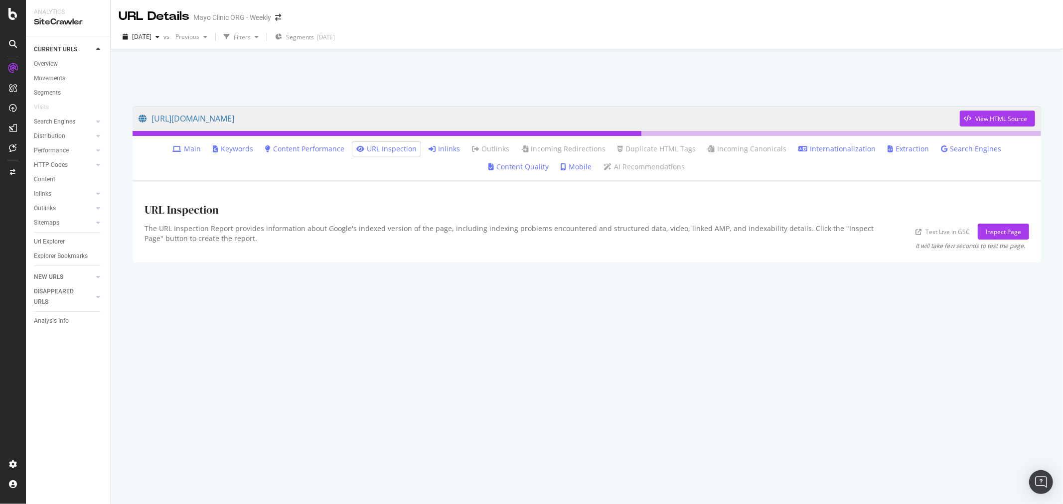
click at [429, 147] on link "Inlinks" at bounding box center [444, 149] width 31 height 10
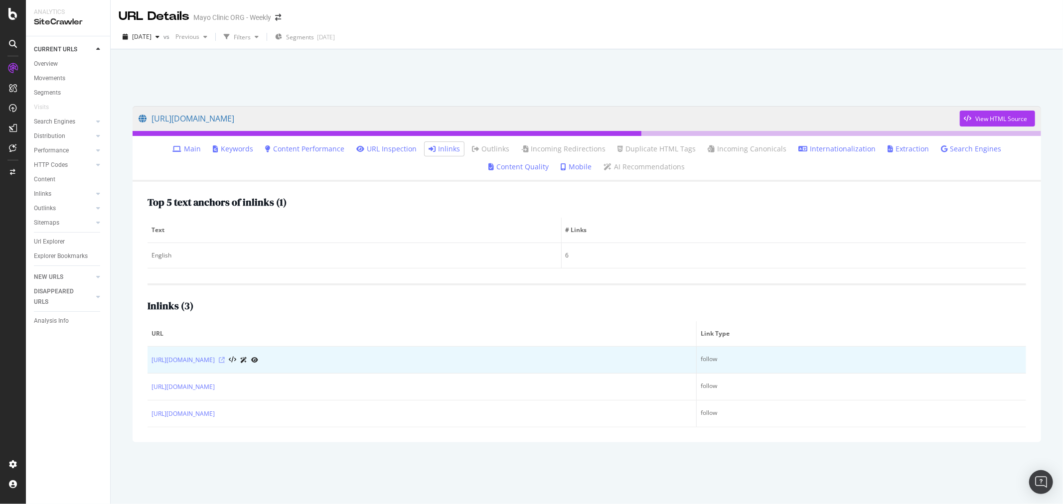
click at [225, 359] on icon at bounding box center [222, 360] width 6 height 6
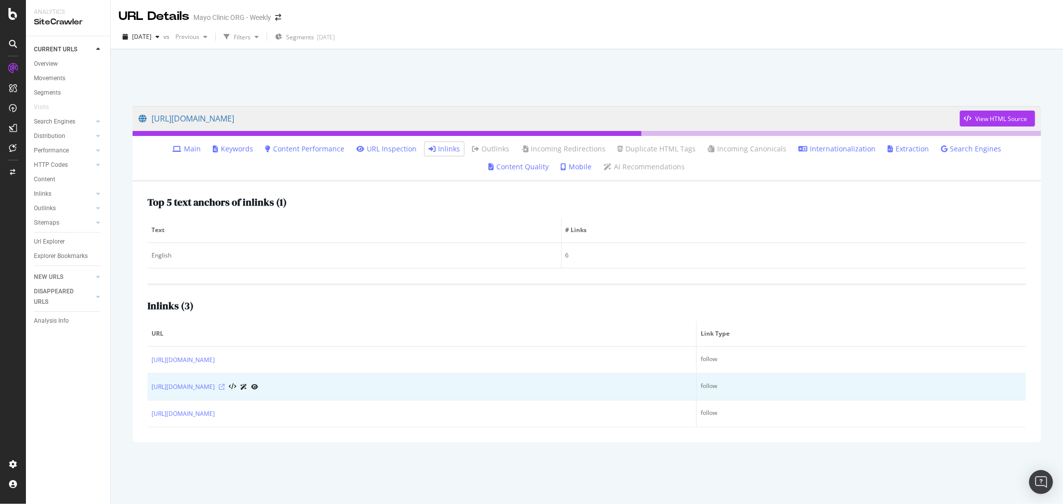
click at [225, 385] on icon at bounding box center [222, 387] width 6 height 6
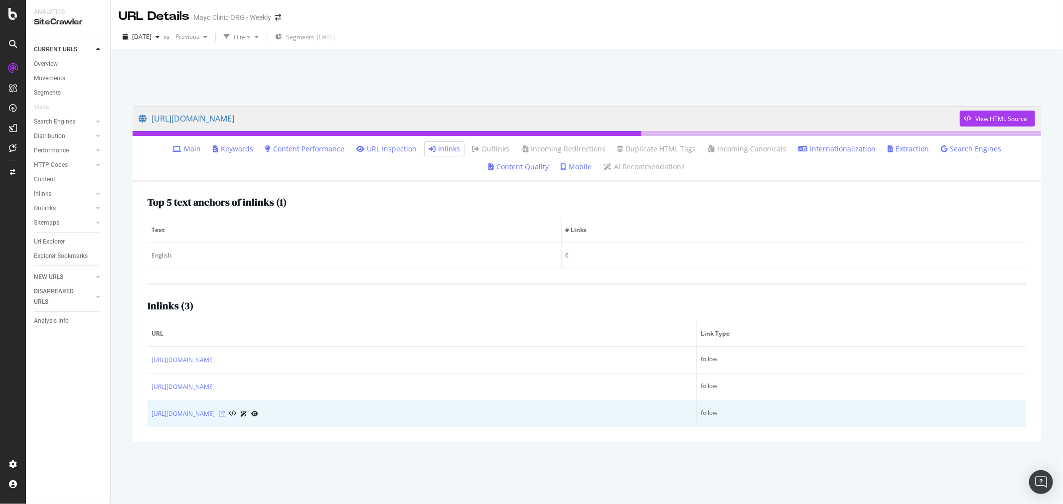
click at [225, 413] on icon at bounding box center [222, 414] width 6 height 6
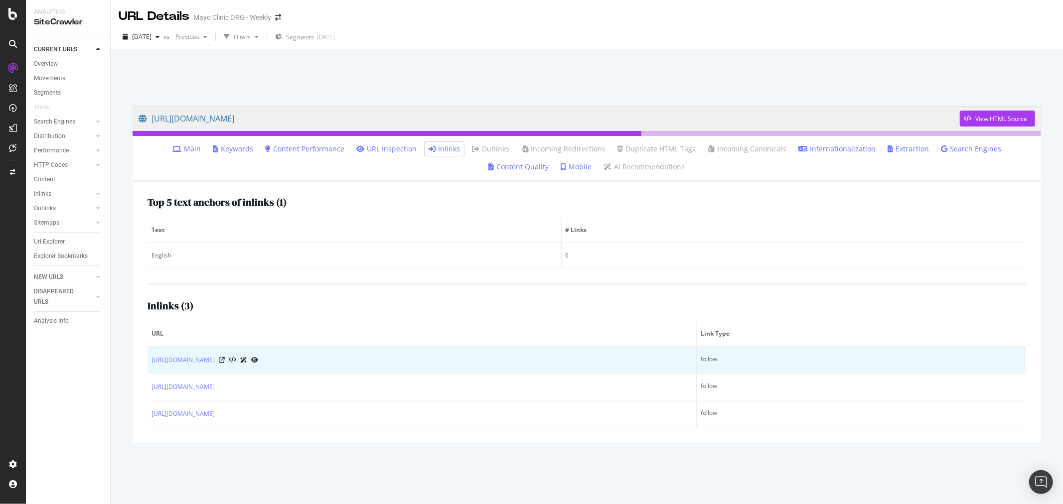
click at [350, 361] on div "https://www.mayoclinic.org/zh-hans/crtec-opportunities" at bounding box center [421, 360] width 541 height 10
click at [258, 362] on icon at bounding box center [254, 360] width 7 height 6
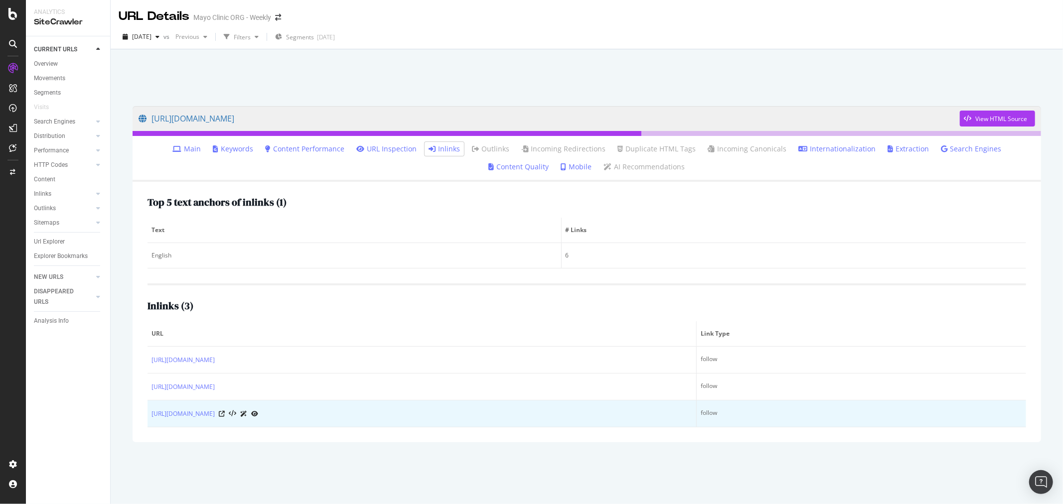
drag, startPoint x: 322, startPoint y: 429, endPoint x: 292, endPoint y: 421, distance: 30.3
click at [292, 421] on div "Top 5 text anchors of inlinks ( 1 ) Text # Links English 6 Inlinks ( 3 ) URL Li…" at bounding box center [587, 312] width 908 height 261
copy table "URL Link Type https://www.mayoclinic.org/zh-hans/crtec-opportunities follow htt…"
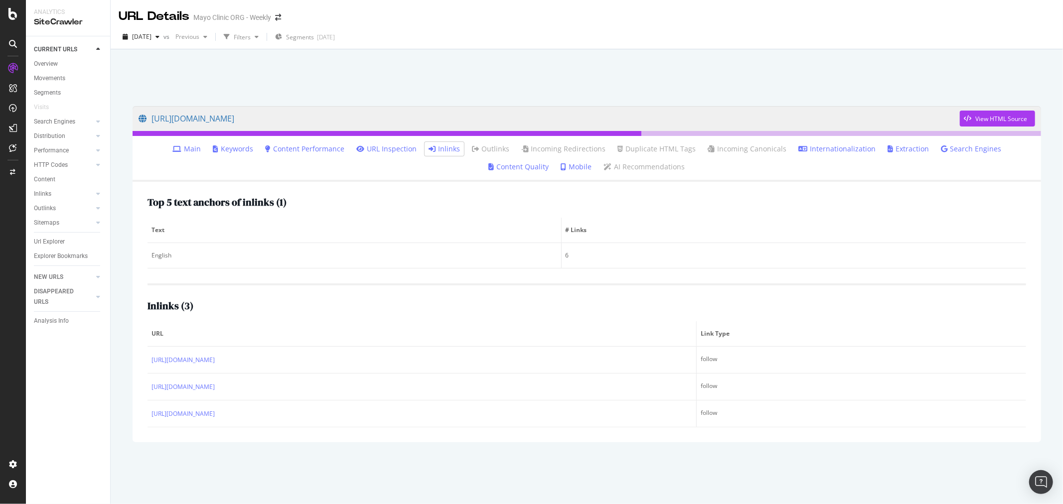
drag, startPoint x: 367, startPoint y: 304, endPoint x: 324, endPoint y: 360, distance: 70.4
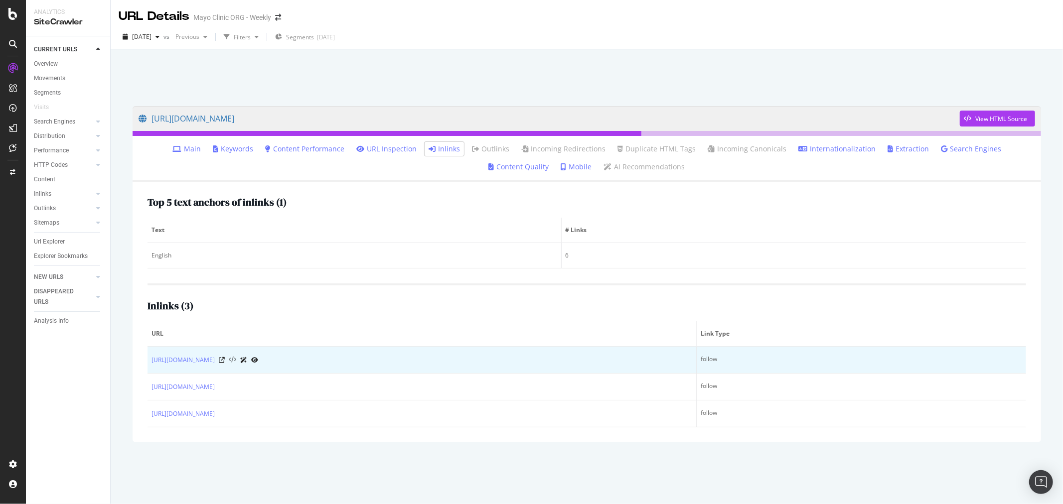
click at [367, 304] on div "Inlinks ( 3 )" at bounding box center [586, 305] width 878 height 11
drag, startPoint x: 147, startPoint y: 363, endPoint x: 306, endPoint y: 361, distance: 159.0
click at [306, 361] on td "https://www.mayoclinic.org/zh-hans/crtec-opportunities" at bounding box center [421, 360] width 549 height 27
copy link "https://www.mayoclinic.org/zh-hans/crtec-opportunities"
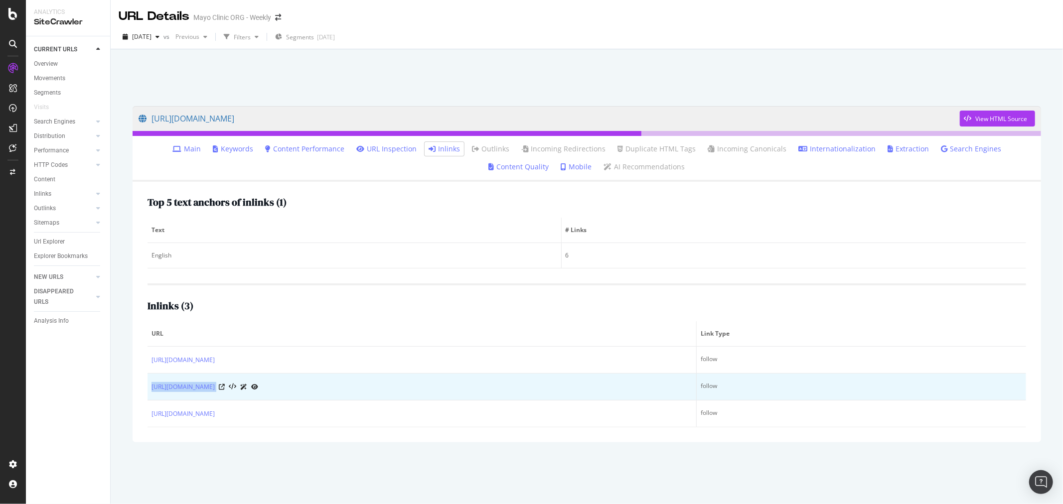
drag, startPoint x: 293, startPoint y: 391, endPoint x: 147, endPoint y: 389, distance: 146.0
click at [147, 389] on td "https://www.mayoclinic.org/ar/crtec-opportunities" at bounding box center [421, 387] width 549 height 27
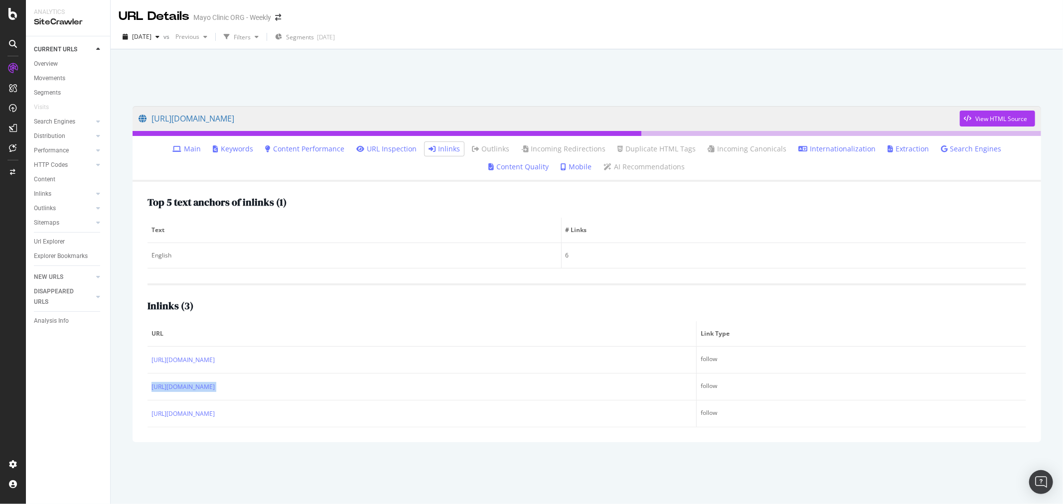
copy div "https://www.mayoclinic.org/ar/crtec-opportunities"
drag, startPoint x: 395, startPoint y: 437, endPoint x: 324, endPoint y: 420, distance: 72.3
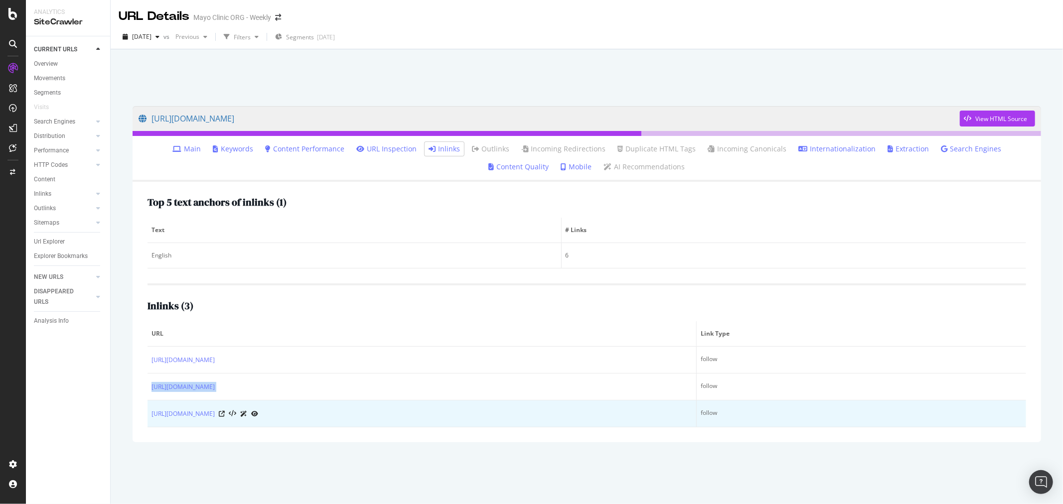
click at [392, 436] on div "Top 5 text anchors of inlinks ( 1 ) Text # Links English 6 Inlinks ( 3 ) URL Li…" at bounding box center [587, 312] width 908 height 261
drag, startPoint x: 144, startPoint y: 417, endPoint x: 272, endPoint y: 415, distance: 128.6
click at [272, 415] on div "Top 5 text anchors of inlinks ( 1 ) Text # Links English 6 Inlinks ( 3 ) URL Li…" at bounding box center [587, 312] width 908 height 261
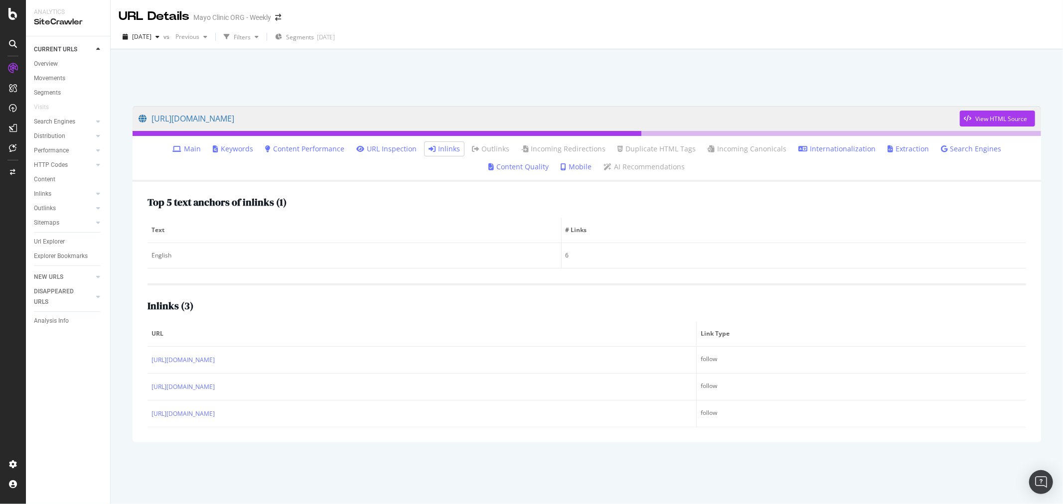
click at [124, 418] on div "https://www.mayoclinic.org/crtec-opportunities View HTML Source Main Keywords C…" at bounding box center [587, 274] width 928 height 356
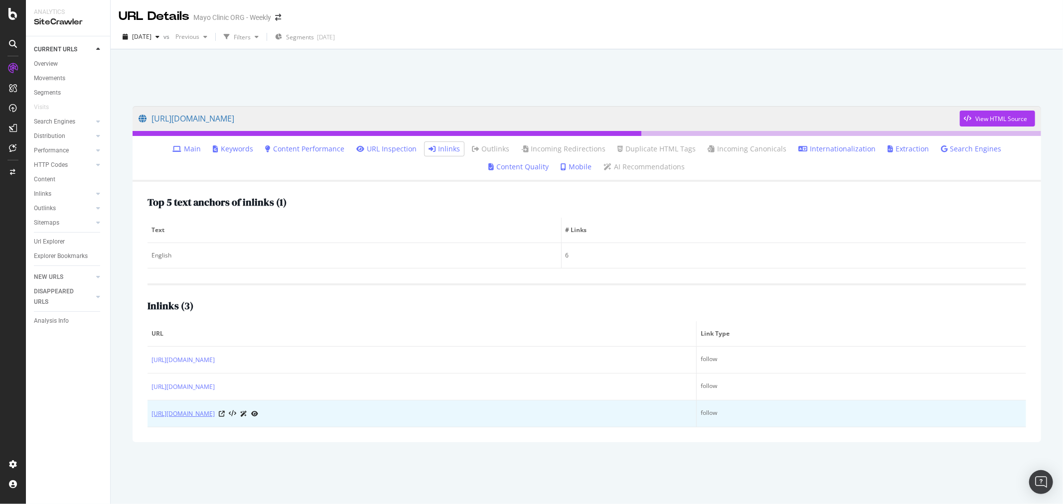
drag, startPoint x: 144, startPoint y: 416, endPoint x: 235, endPoint y: 414, distance: 91.7
click at [235, 414] on div "Top 5 text anchors of inlinks ( 1 ) Text # Links English 6 Inlinks ( 3 ) URL Li…" at bounding box center [587, 312] width 908 height 261
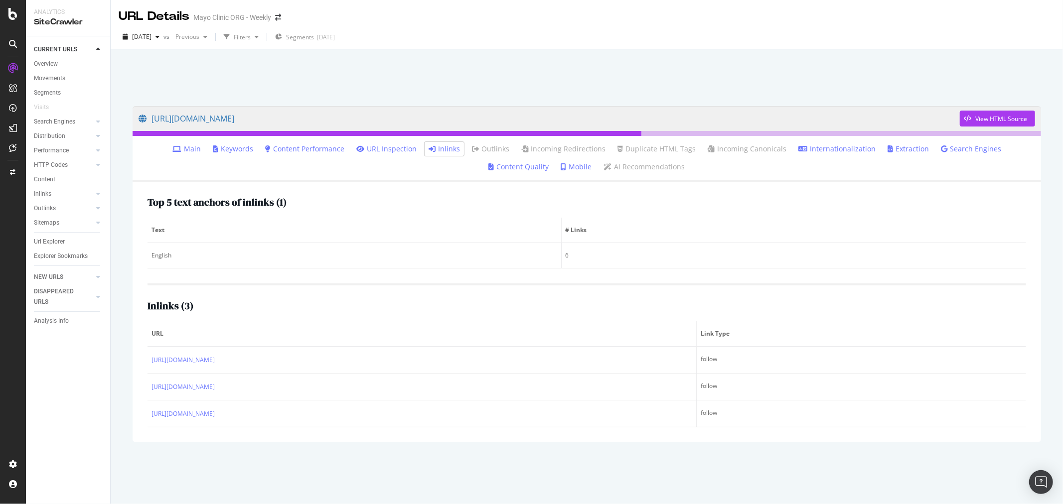
click at [143, 415] on div "Top 5 text anchors of inlinks ( 1 ) Text # Links English 6 Inlinks ( 3 ) URL Li…" at bounding box center [587, 312] width 908 height 261
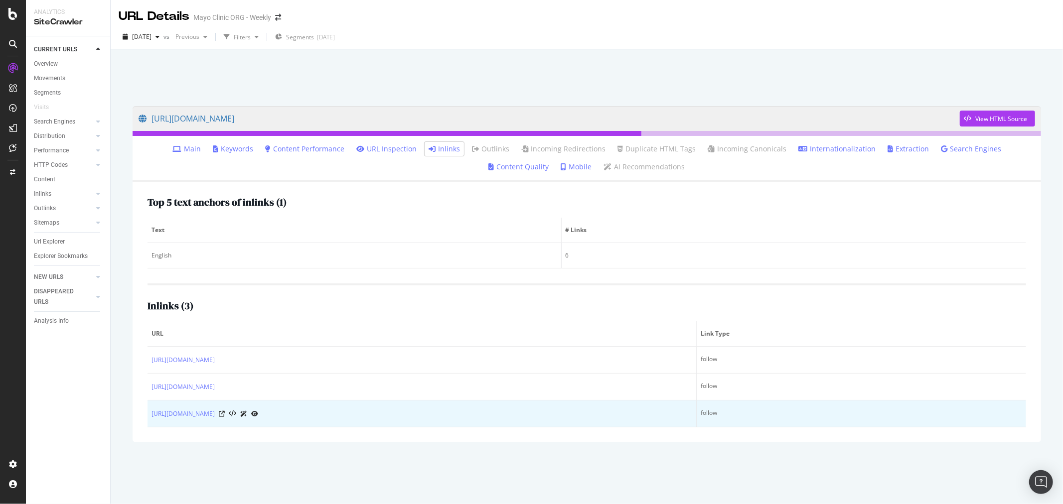
drag, startPoint x: 149, startPoint y: 415, endPoint x: 291, endPoint y: 414, distance: 142.0
click at [291, 414] on td "https://www.mayoclinic.org/es/crtec-opportunities" at bounding box center [421, 414] width 549 height 27
copy link "https://www.mayoclinic.org/es/crtec-opportunities"
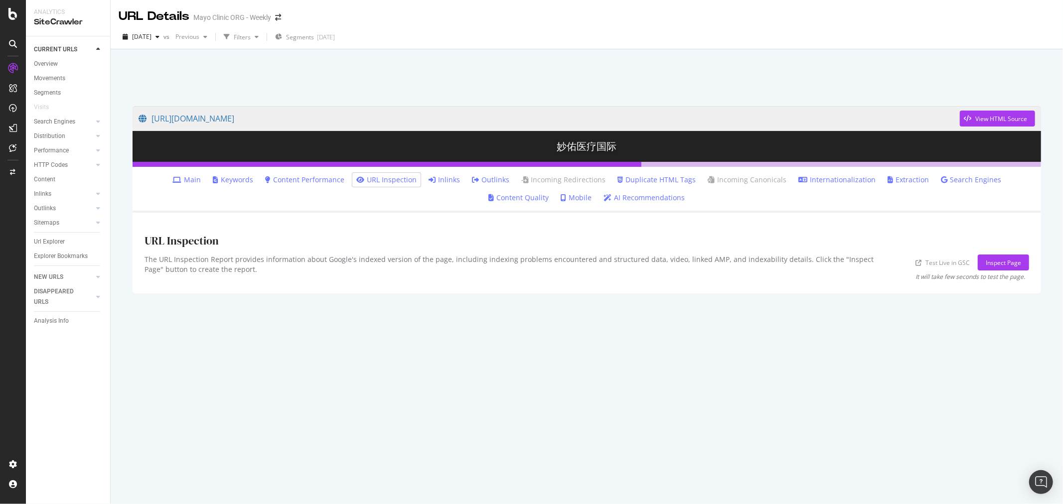
click at [429, 176] on link "Inlinks" at bounding box center [444, 180] width 31 height 10
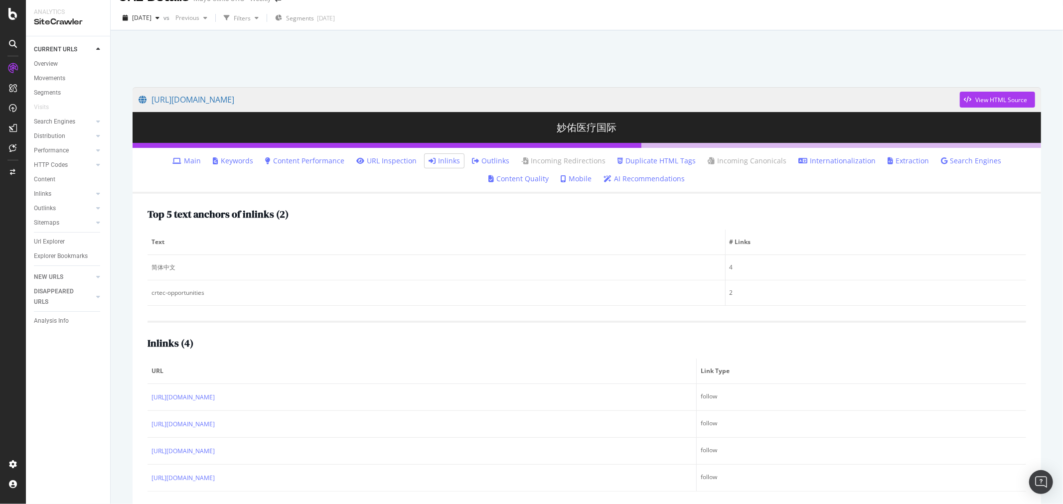
scroll to position [49, 0]
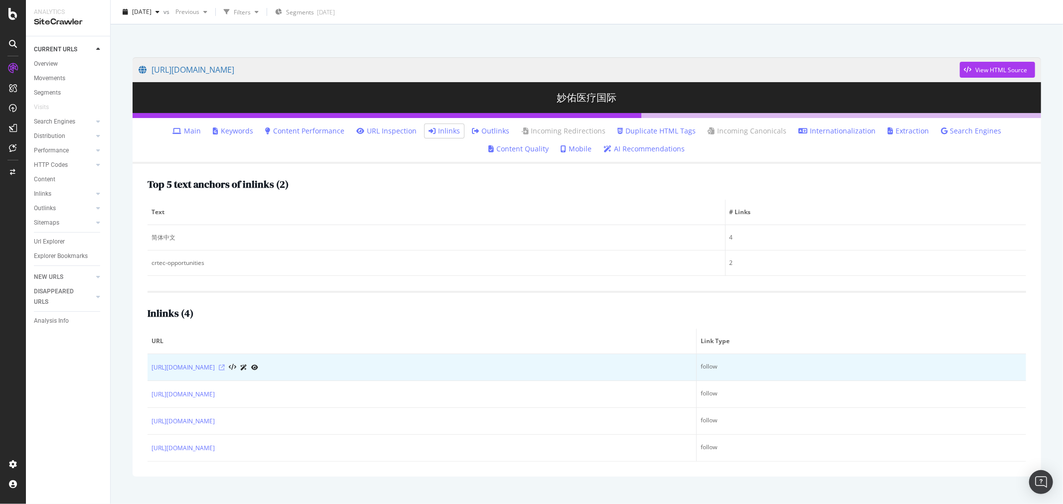
click at [225, 365] on icon at bounding box center [222, 368] width 6 height 6
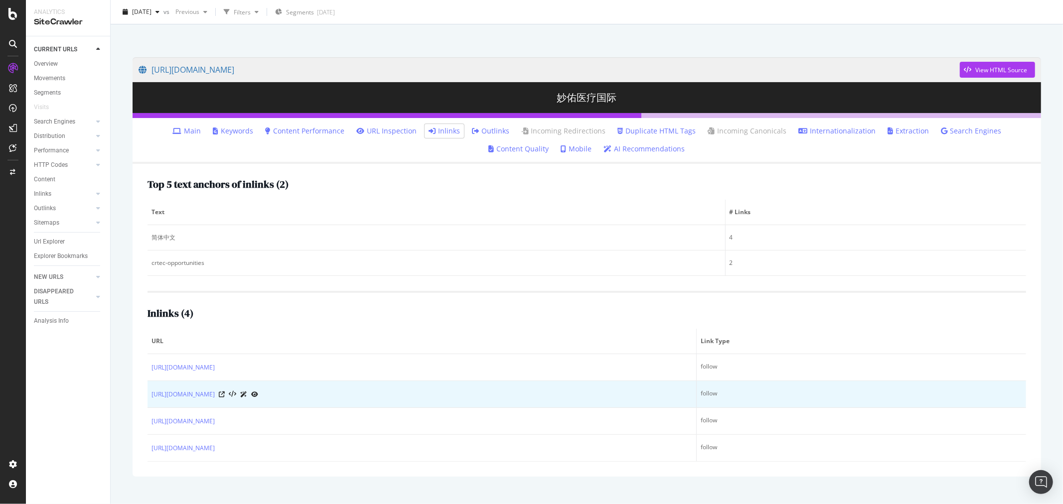
click at [258, 395] on icon at bounding box center [254, 395] width 7 height 6
click at [225, 392] on icon at bounding box center [222, 395] width 6 height 6
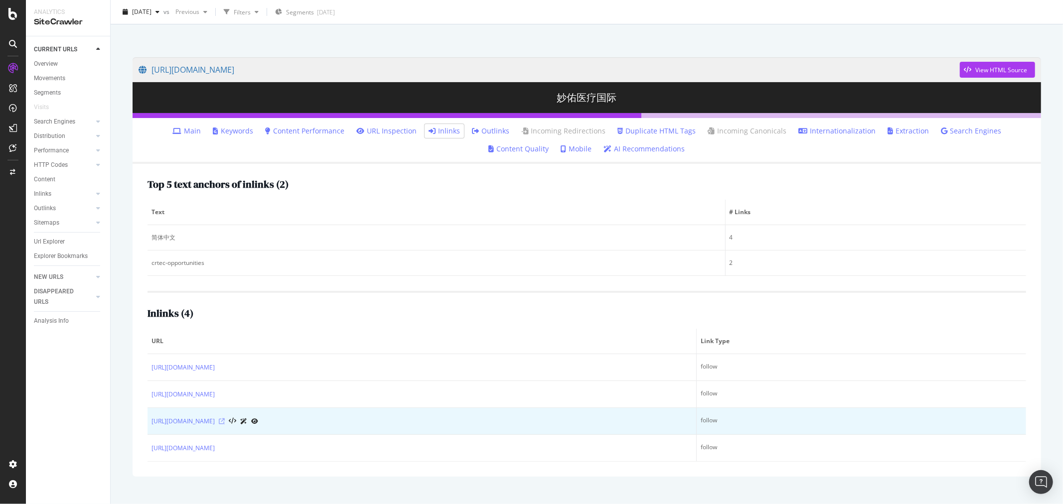
click at [225, 421] on icon at bounding box center [222, 422] width 6 height 6
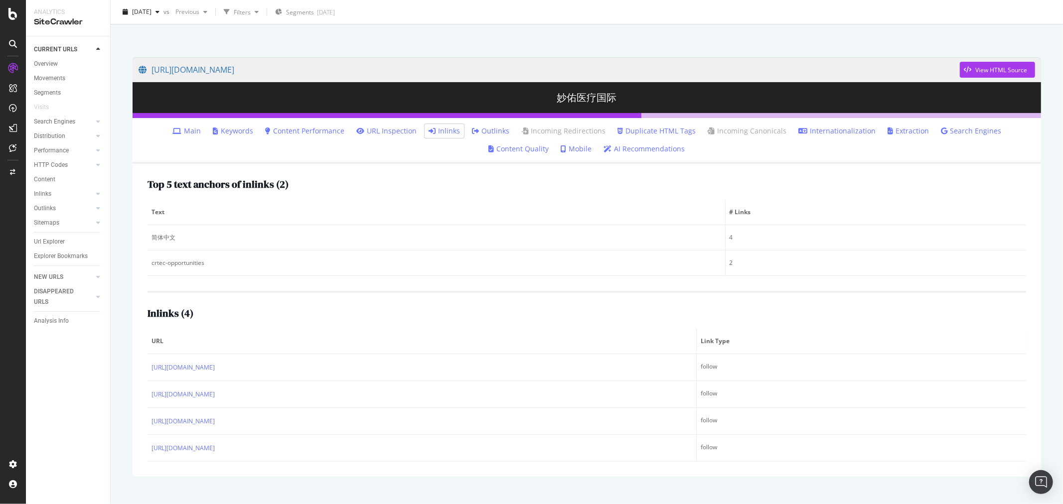
click at [352, 341] on span "URL" at bounding box center [420, 341] width 538 height 9
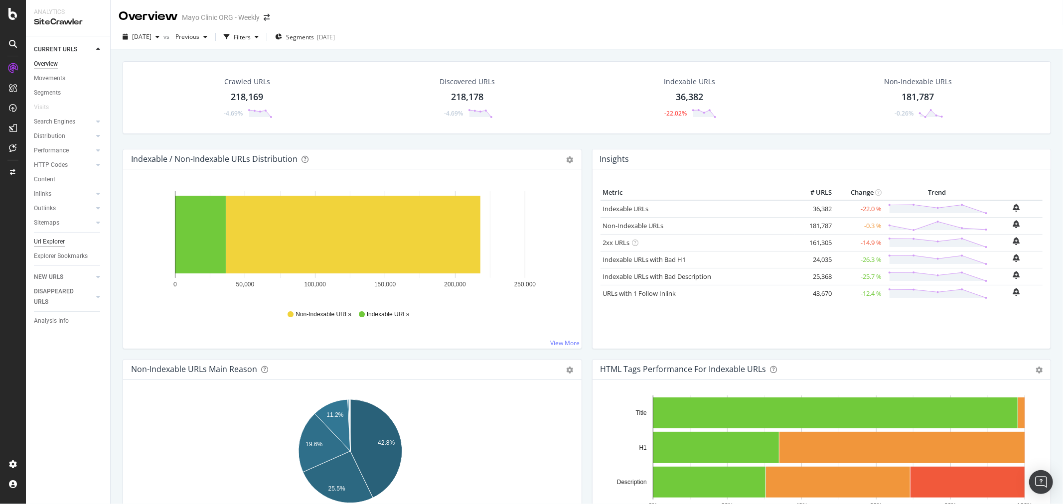
click at [58, 242] on div "Url Explorer" at bounding box center [49, 242] width 31 height 10
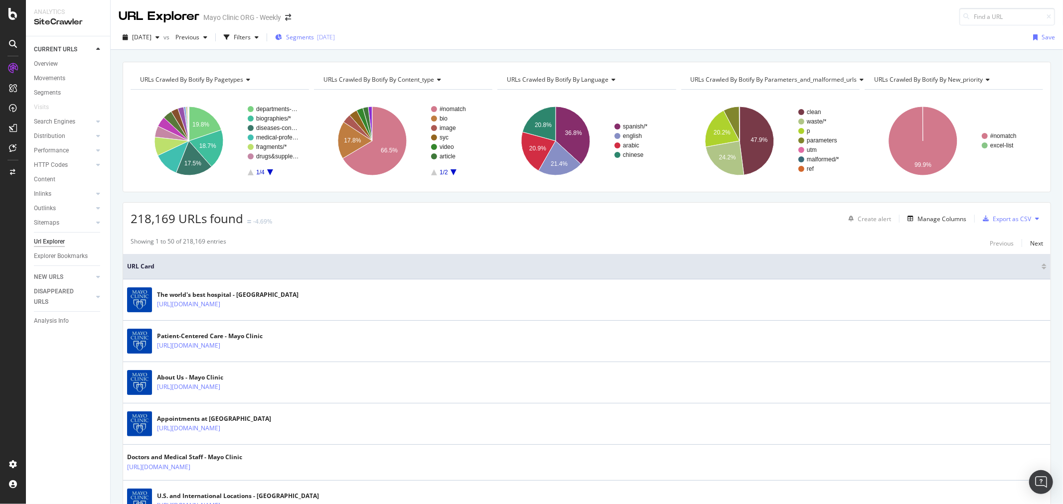
click at [314, 34] on span "Segments" at bounding box center [300, 37] width 28 height 8
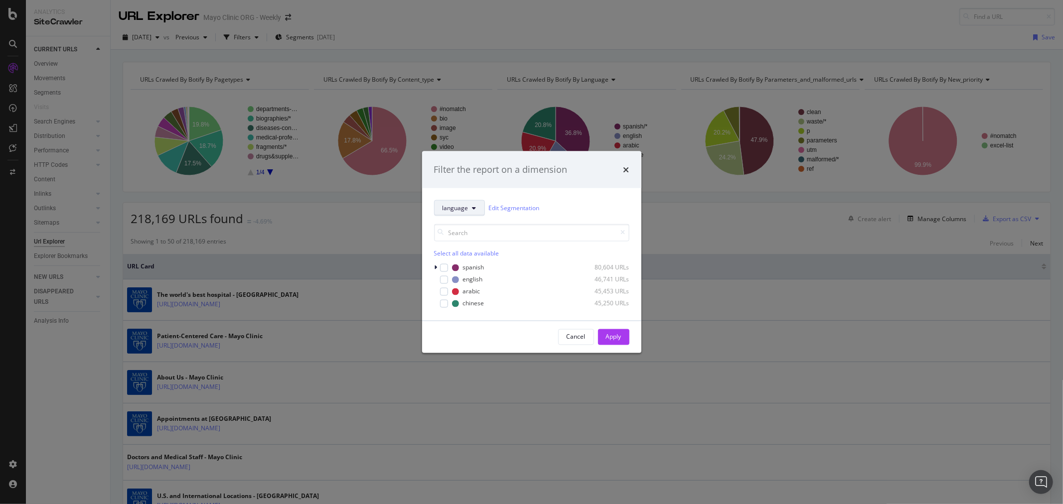
click at [469, 209] on button "language" at bounding box center [459, 208] width 51 height 16
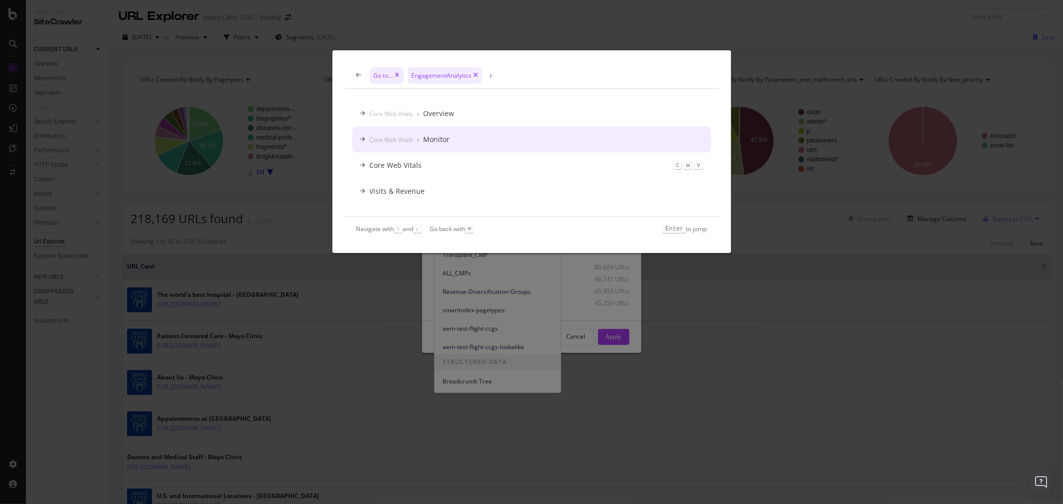
type input "r"
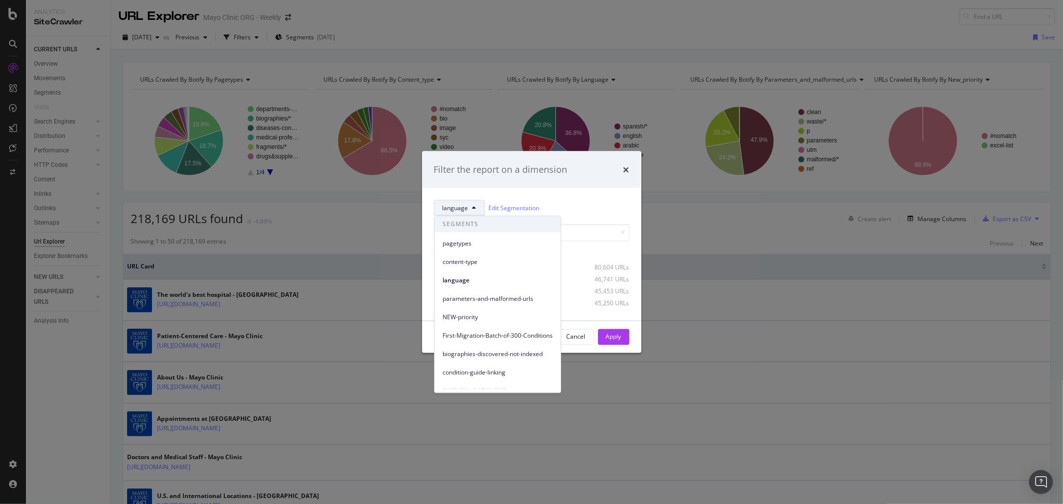
click at [469, 251] on div "content-type" at bounding box center [497, 260] width 126 height 18
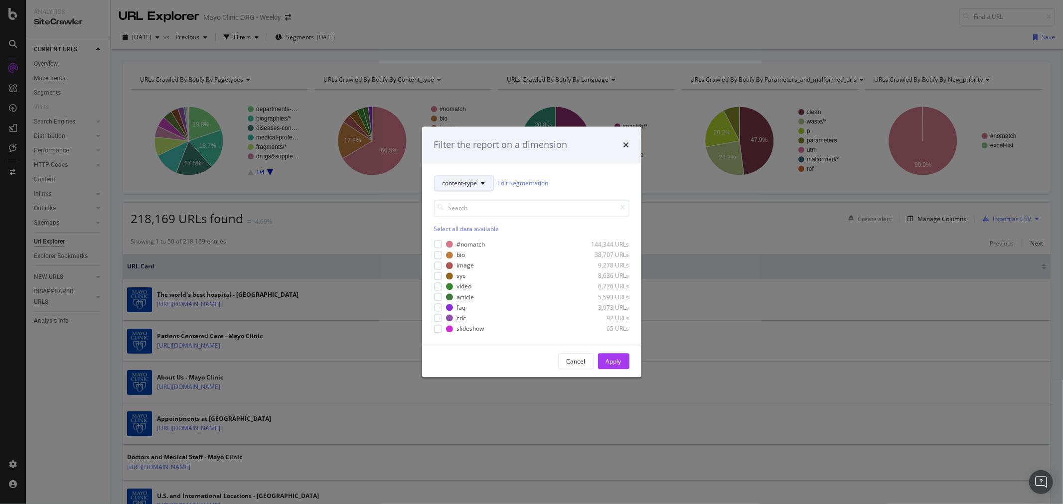
click at [456, 182] on span "content-type" at bounding box center [459, 183] width 35 height 8
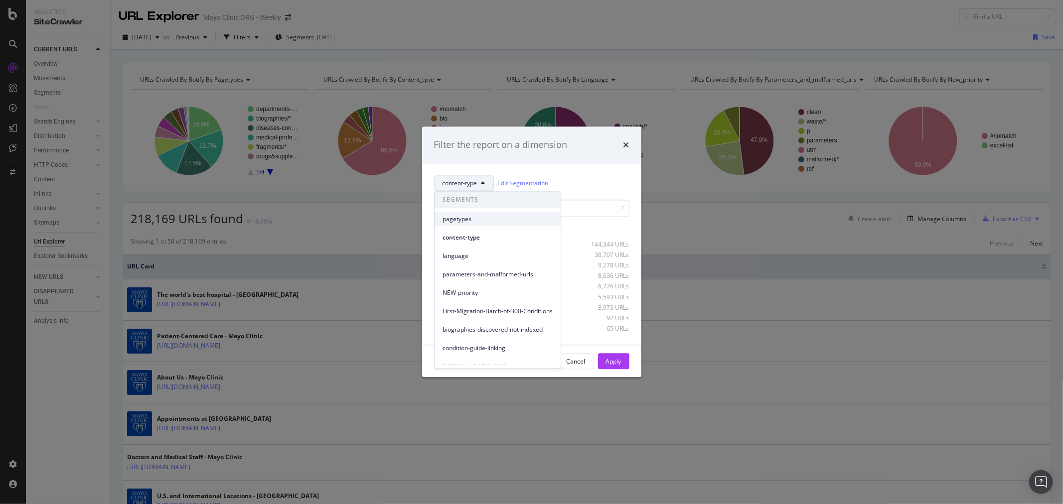
click at [447, 213] on div "pagetypes" at bounding box center [497, 219] width 126 height 14
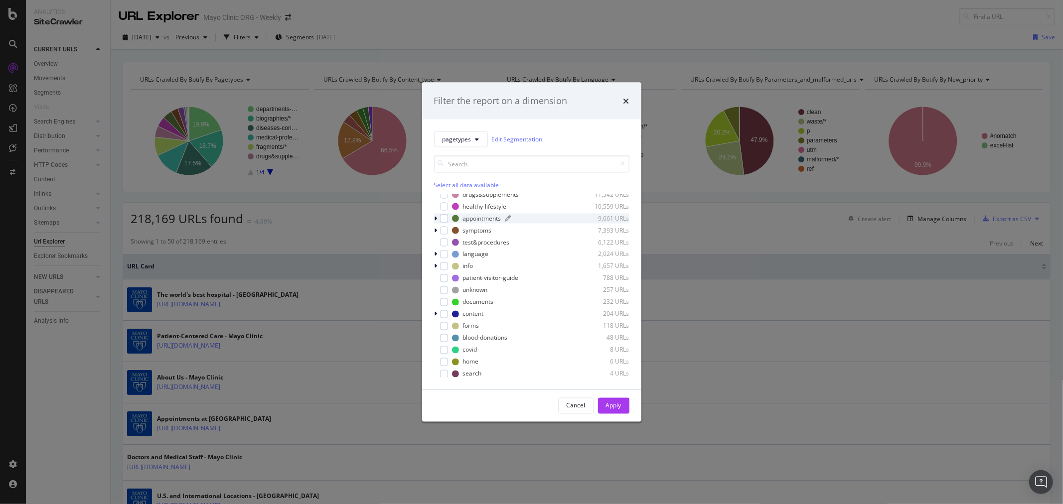
scroll to position [67, 0]
click at [474, 369] on div "search" at bounding box center [472, 373] width 19 height 8
click at [474, 370] on div "search" at bounding box center [472, 373] width 19 height 8
click at [476, 369] on div "search" at bounding box center [472, 373] width 19 height 8
click at [614, 400] on div "Apply" at bounding box center [613, 405] width 15 height 15
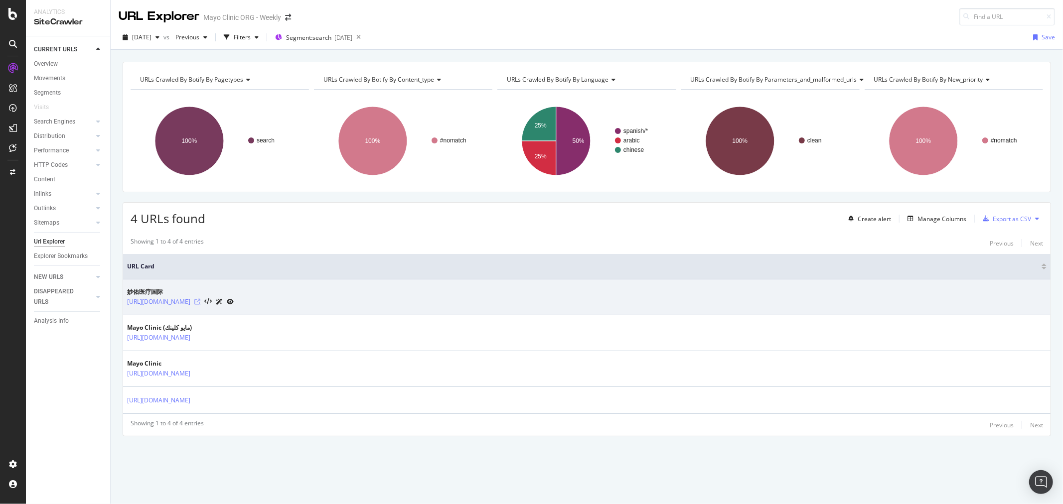
click at [200, 302] on icon at bounding box center [197, 302] width 6 height 6
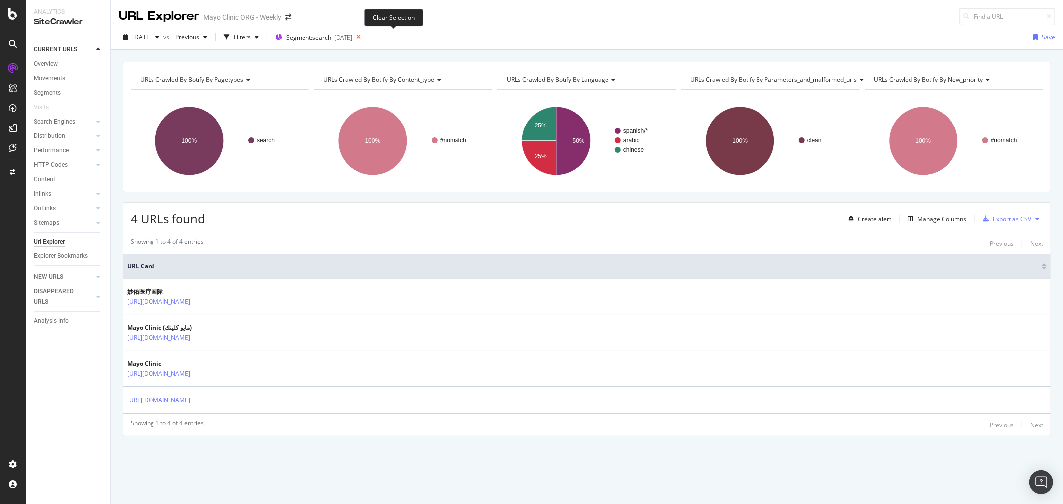
click at [365, 36] on icon at bounding box center [358, 37] width 12 height 14
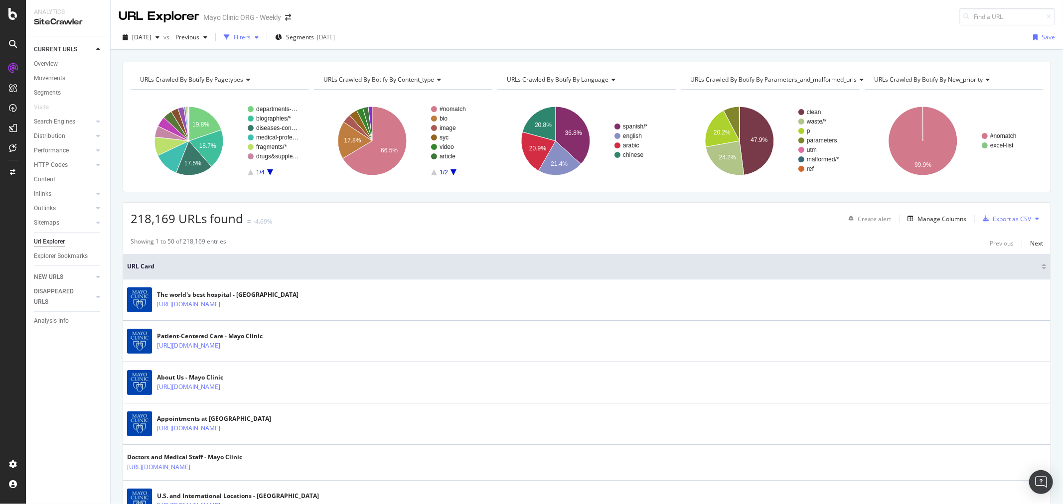
click at [251, 34] on div "Filters" at bounding box center [242, 37] width 17 height 8
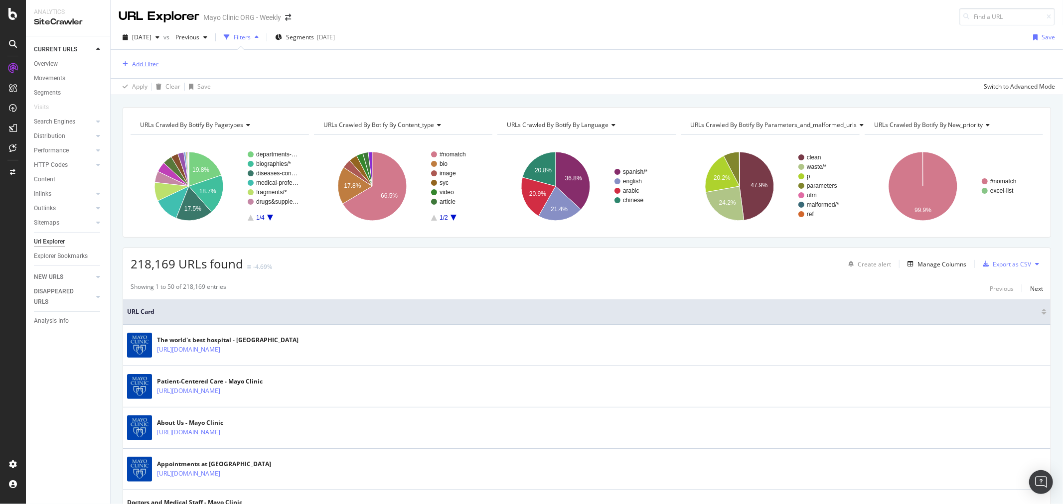
click at [146, 64] on div "Add Filter" at bounding box center [145, 64] width 26 height 8
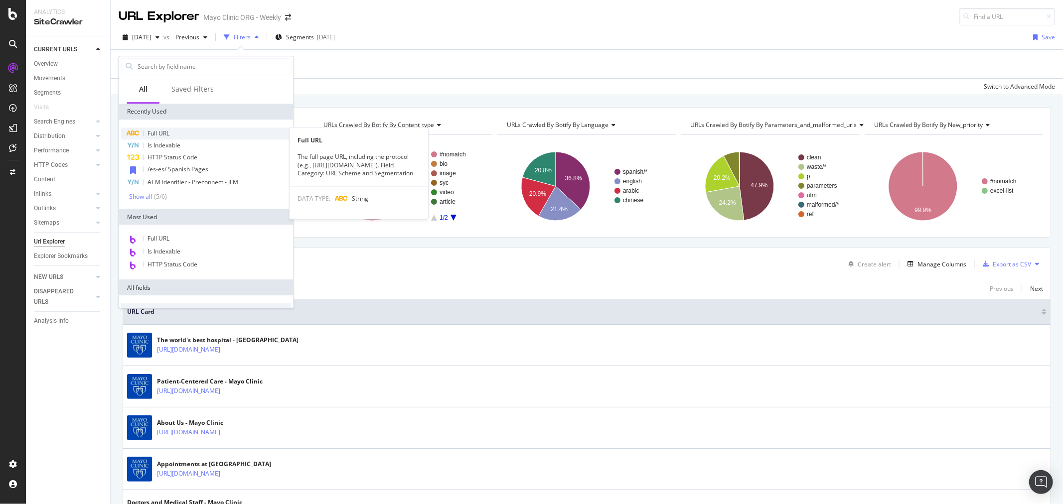
click at [195, 137] on div "Full URL" at bounding box center [206, 134] width 170 height 12
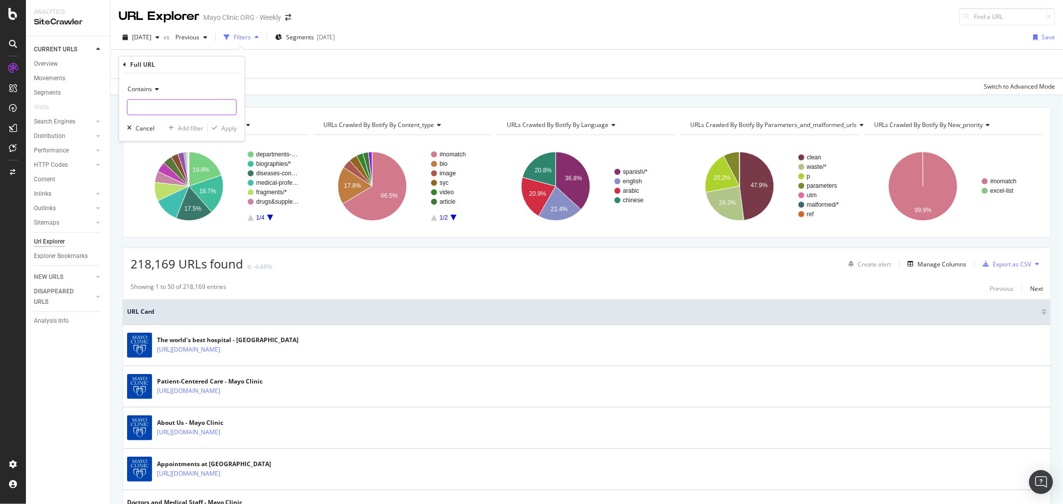
click at [198, 107] on input "text" at bounding box center [182, 107] width 109 height 16
paste input "/search/search-results"
type input "/search/search-results"
click at [225, 132] on div "Apply" at bounding box center [228, 128] width 15 height 8
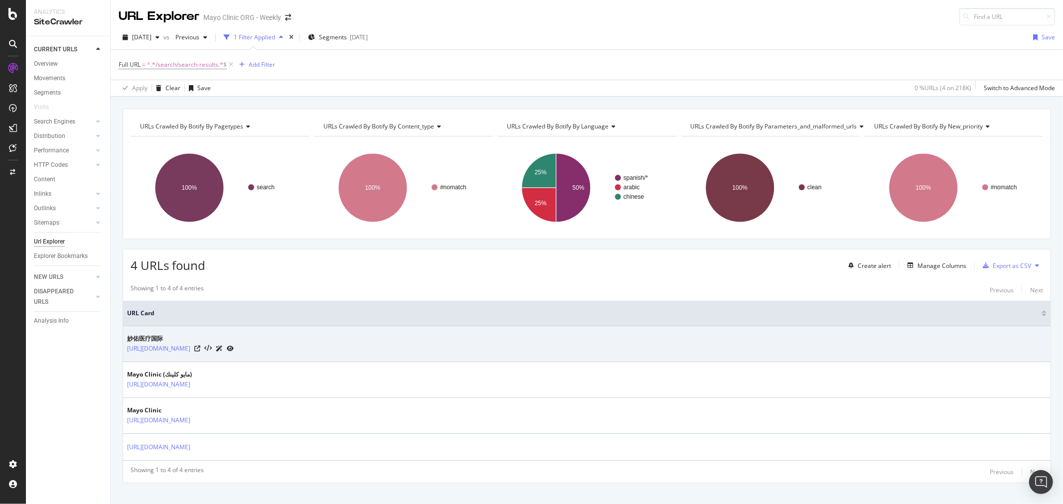
click at [234, 349] on icon at bounding box center [230, 349] width 7 height 6
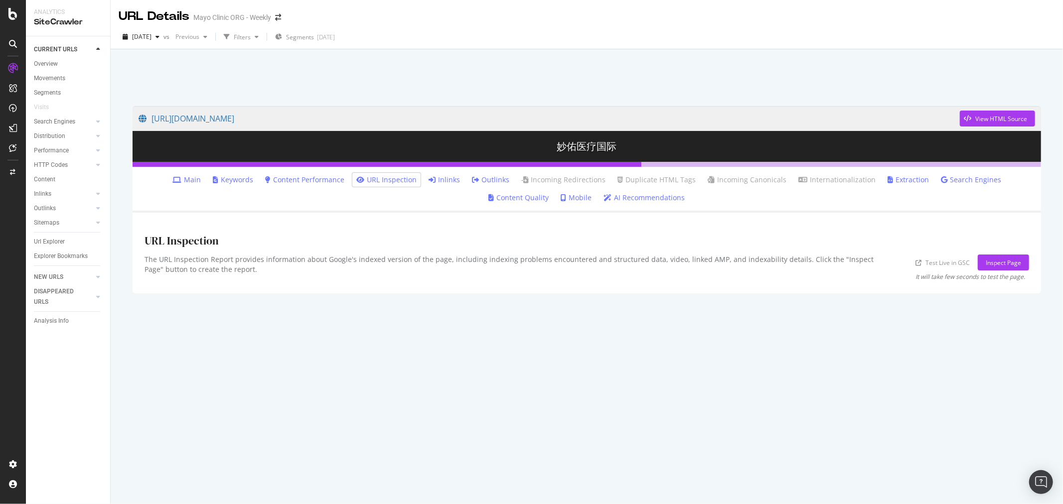
click at [429, 180] on icon at bounding box center [432, 179] width 7 height 7
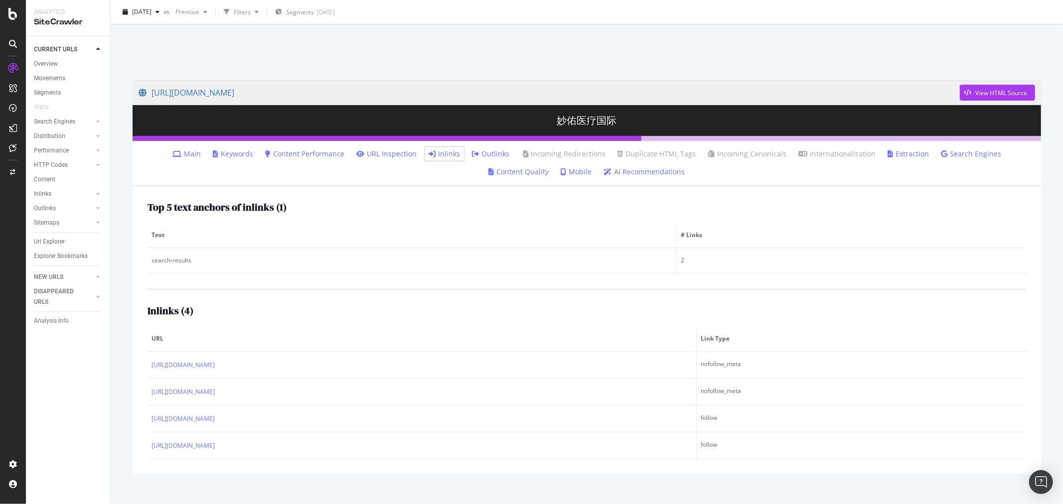
scroll to position [40, 0]
